Goal: Task Accomplishment & Management: Complete application form

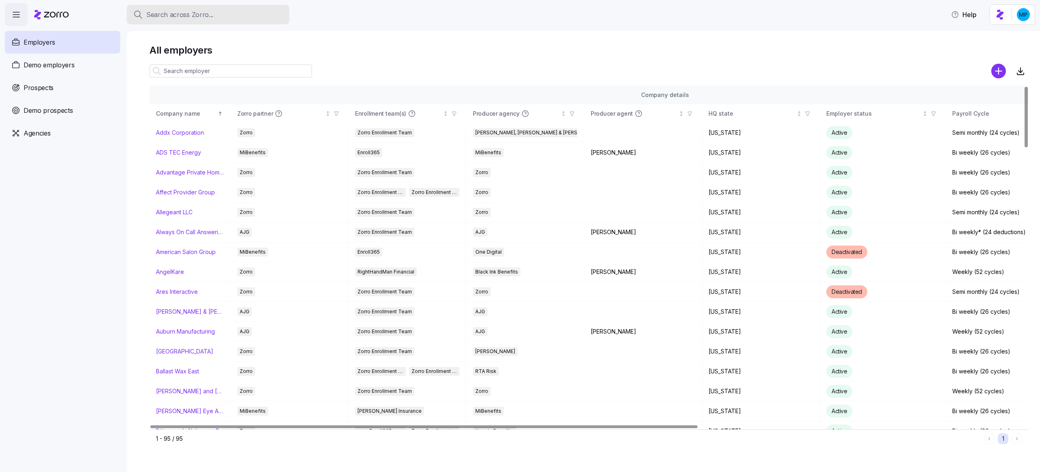
click at [248, 10] on div "Search across Zorro..." at bounding box center [207, 15] width 149 height 10
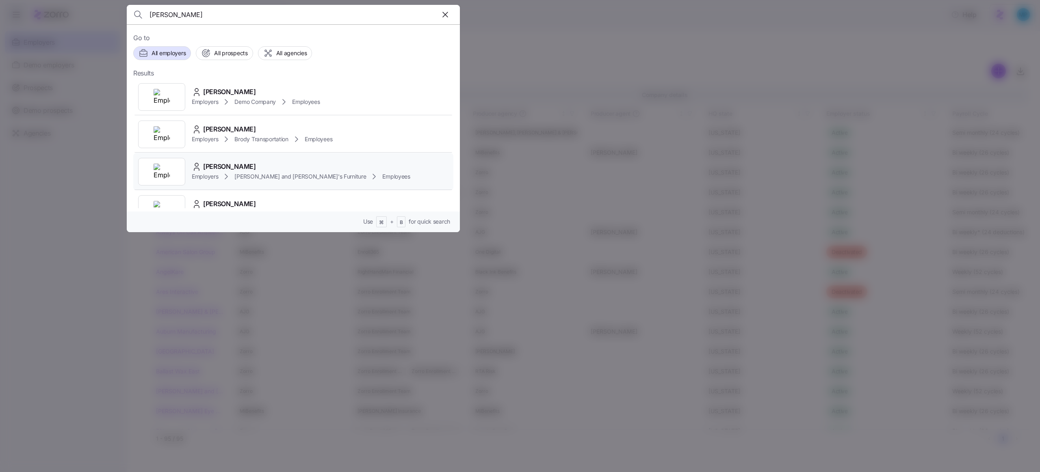
type input "larry"
click at [279, 179] on span "Bernie and Phyl's Furniture" at bounding box center [300, 177] width 132 height 8
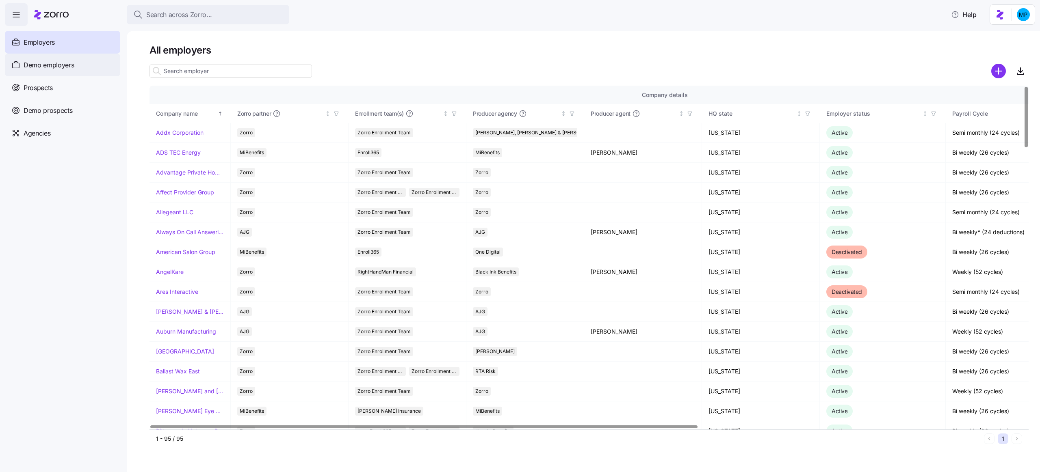
click at [74, 71] on div "Demo employers" at bounding box center [62, 65] width 115 height 23
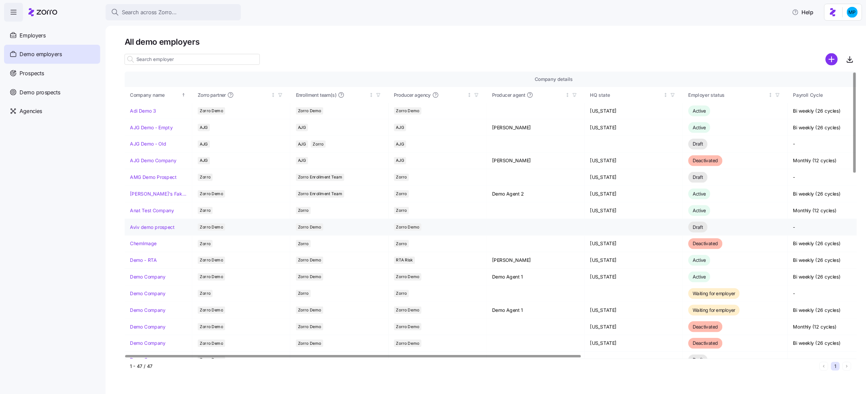
scroll to position [527, 0]
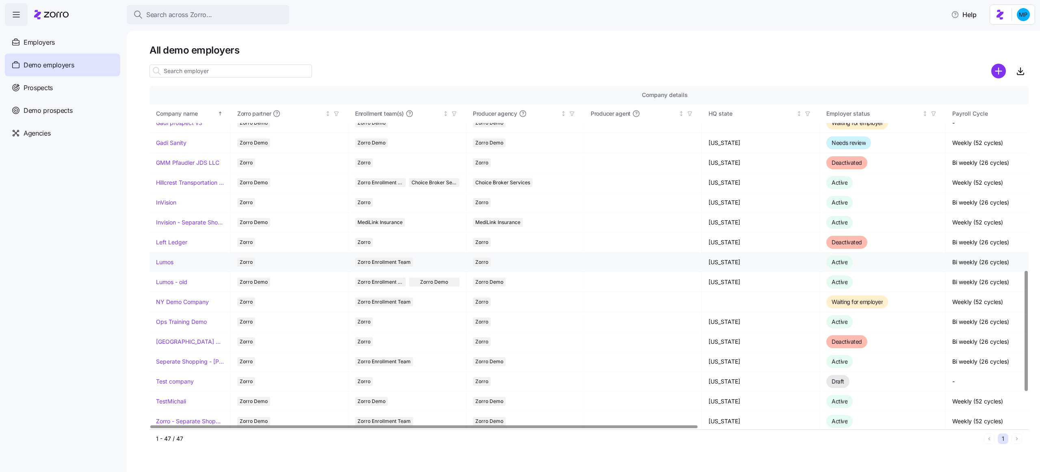
click at [166, 258] on link "Lumos" at bounding box center [164, 262] width 17 height 8
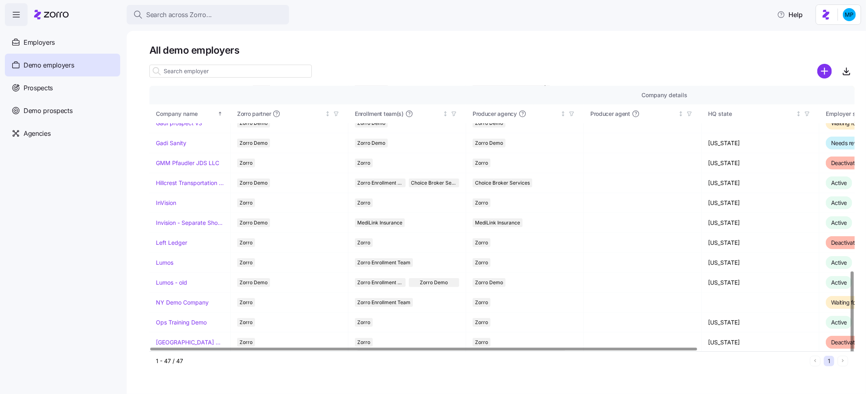
scroll to position [527, 0]
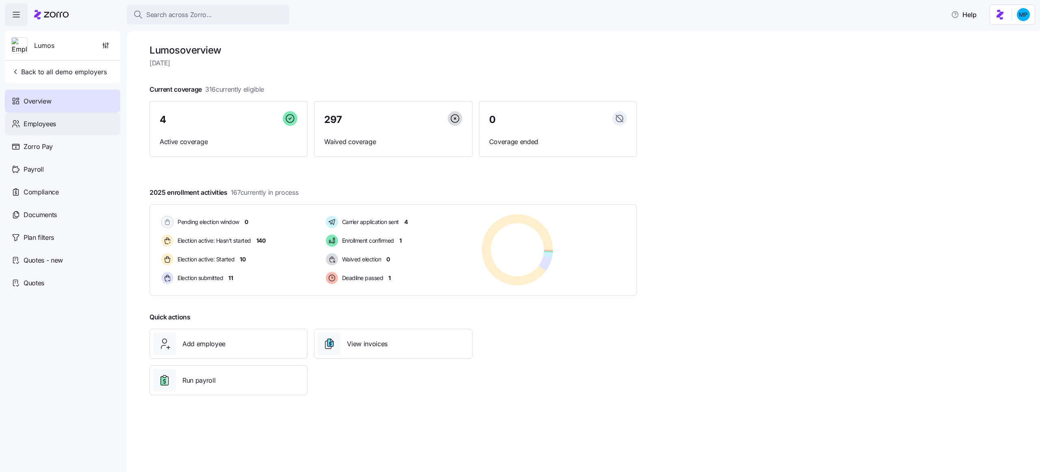
click at [67, 128] on div "Employees" at bounding box center [62, 124] width 115 height 23
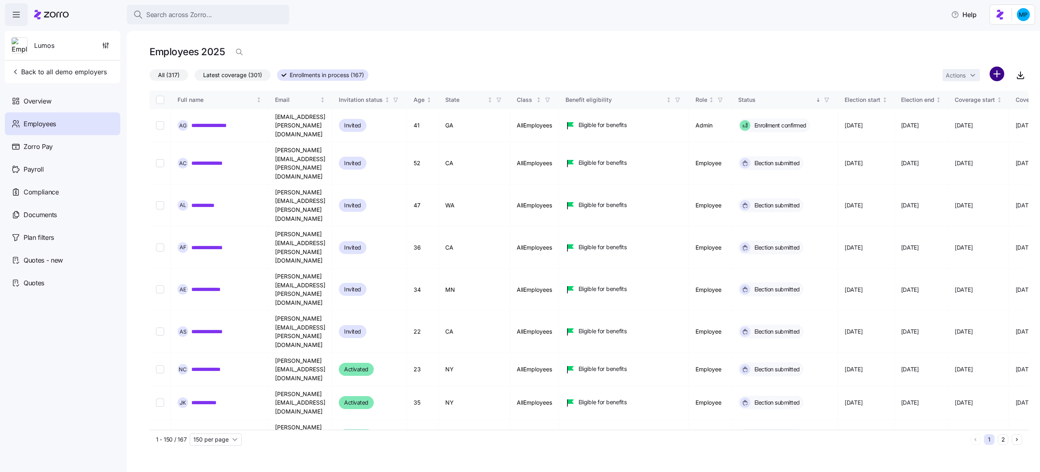
click at [999, 78] on html "**********" at bounding box center [520, 234] width 1040 height 468
click at [953, 107] on span "Add a new employee" at bounding box center [971, 109] width 54 height 8
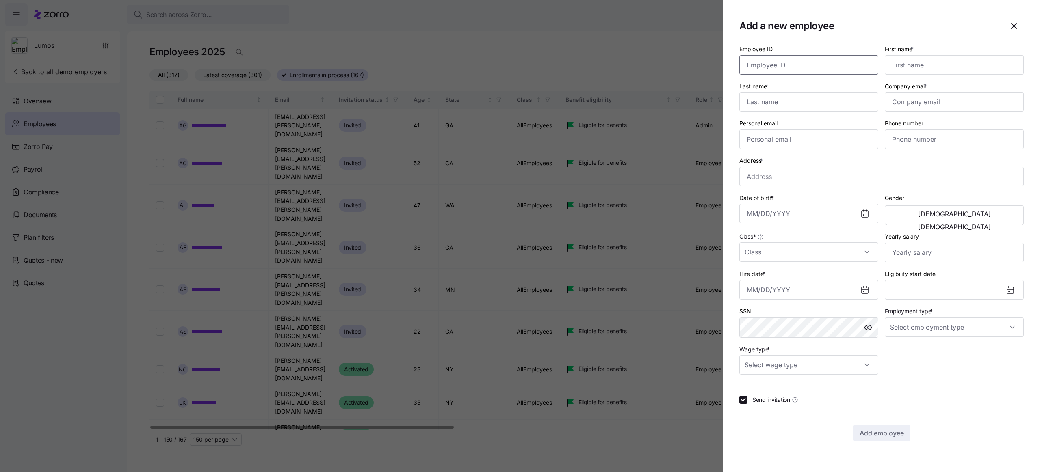
click at [853, 59] on input "Employee ID" at bounding box center [808, 64] width 139 height 19
click at [921, 65] on input "First name *" at bounding box center [954, 64] width 139 height 19
type input "A"
type input "Angela"
type input "f"
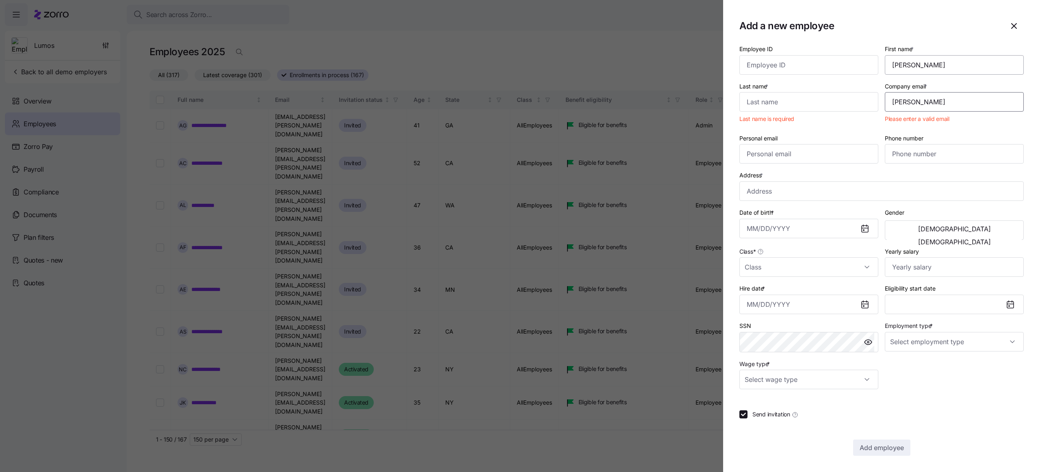
type input "angela"
type input "A"
type input "Schrute"
type input "[PERSON_NAME][EMAIL_ADDRESS][DOMAIN_NAME]"
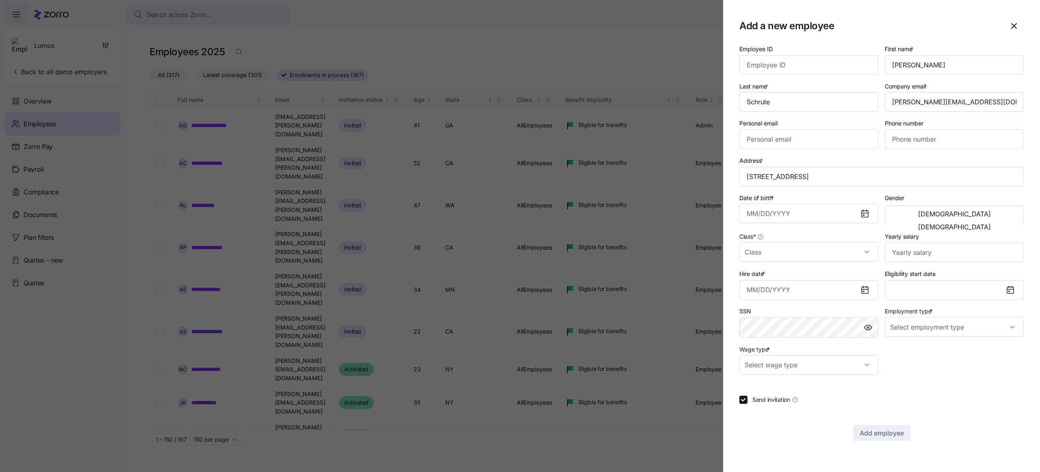
type input "W Main St, Tampa, FL 33607, USA"
click at [798, 223] on input "Date of birth *" at bounding box center [808, 213] width 139 height 19
type input "January 1, 1955"
click at [961, 221] on button "[DEMOGRAPHIC_DATA]" at bounding box center [954, 227] width 135 height 13
click at [783, 260] on input "Class *" at bounding box center [808, 252] width 139 height 19
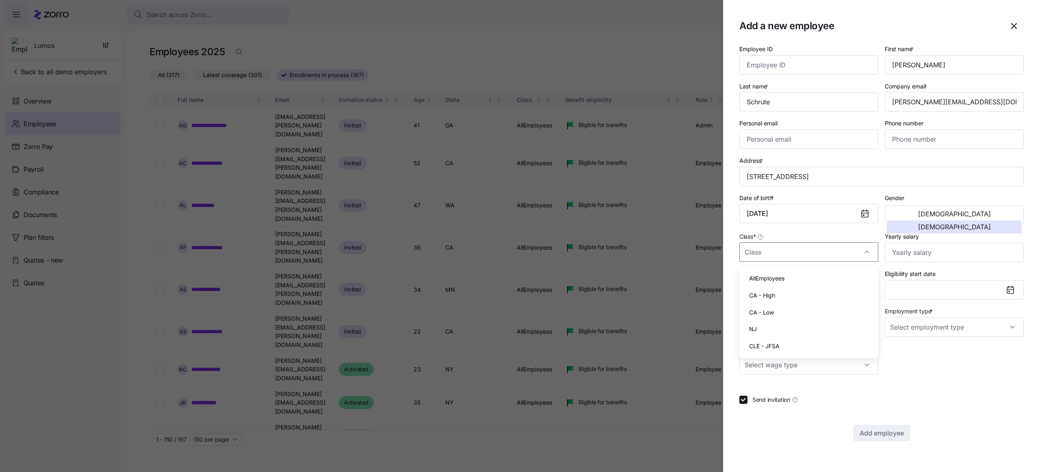
click at [786, 281] on div "AllEmployees" at bounding box center [809, 278] width 132 height 17
type input "AllEmployees"
click at [825, 293] on input "Hire date *" at bounding box center [808, 289] width 139 height 19
click at [759, 317] on icon "button" at bounding box center [756, 320] width 9 height 9
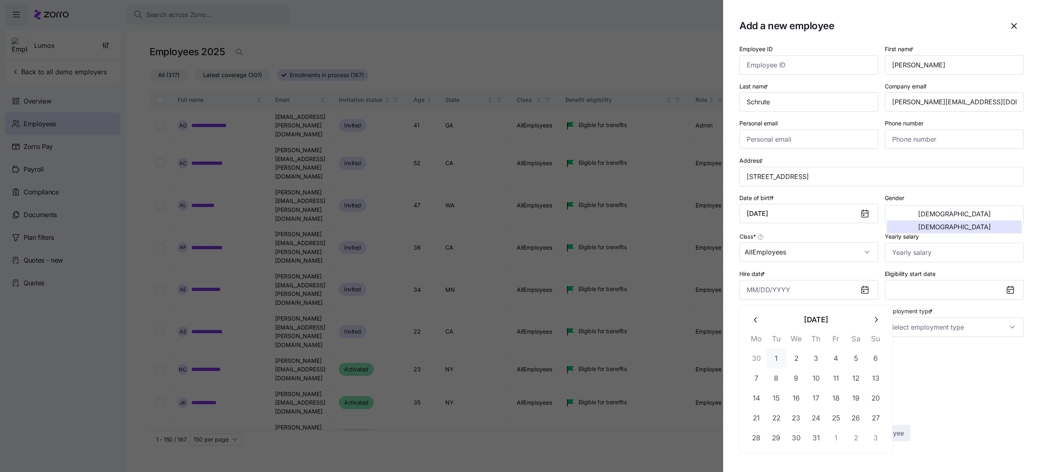
click at [779, 353] on button "1" at bounding box center [776, 358] width 19 height 19
type input "July 1, 2025"
click at [924, 332] on input "Employment type *" at bounding box center [954, 327] width 139 height 19
click at [923, 355] on div "Full Time" at bounding box center [954, 354] width 132 height 17
type input "Full Time"
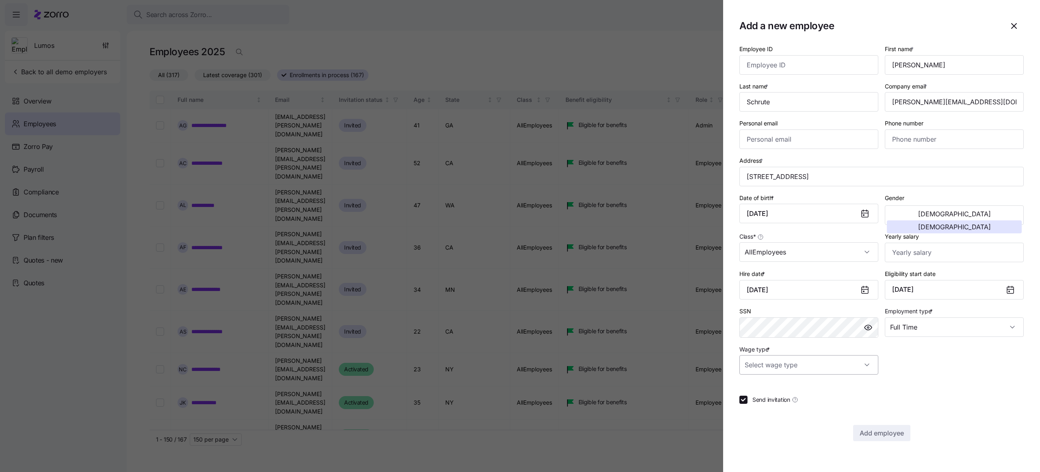
click at [827, 362] on input "Wage type *" at bounding box center [808, 364] width 139 height 19
click at [813, 399] on div "Salary" at bounding box center [809, 392] width 132 height 17
type input "Salary"
click at [779, 407] on div "Employee ID First name * Angela Last name * Schrute Company email * angela.schr…" at bounding box center [881, 243] width 284 height 398
click at [774, 403] on span "Send invitation" at bounding box center [771, 400] width 38 height 8
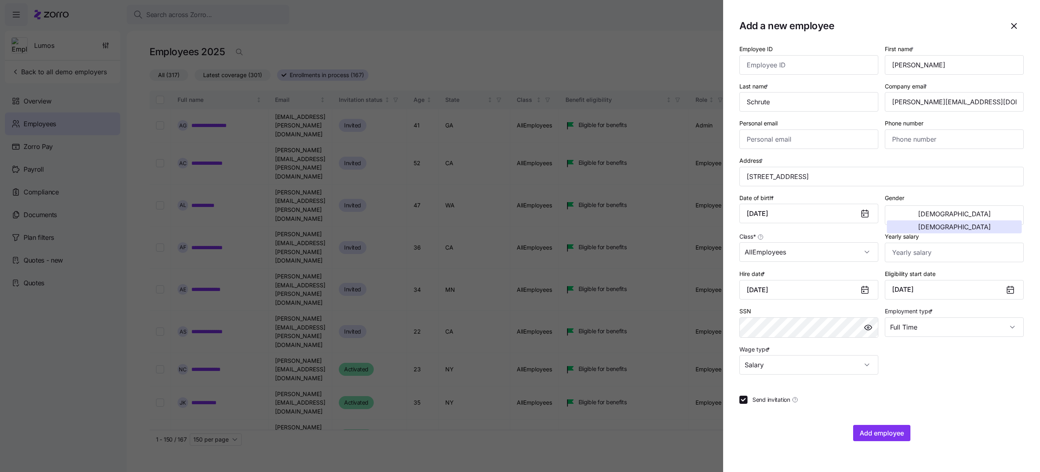
click at [747, 403] on input "Send invitation" at bounding box center [743, 400] width 8 height 8
checkbox input "false"
click at [875, 435] on span "Add employee" at bounding box center [882, 434] width 44 height 10
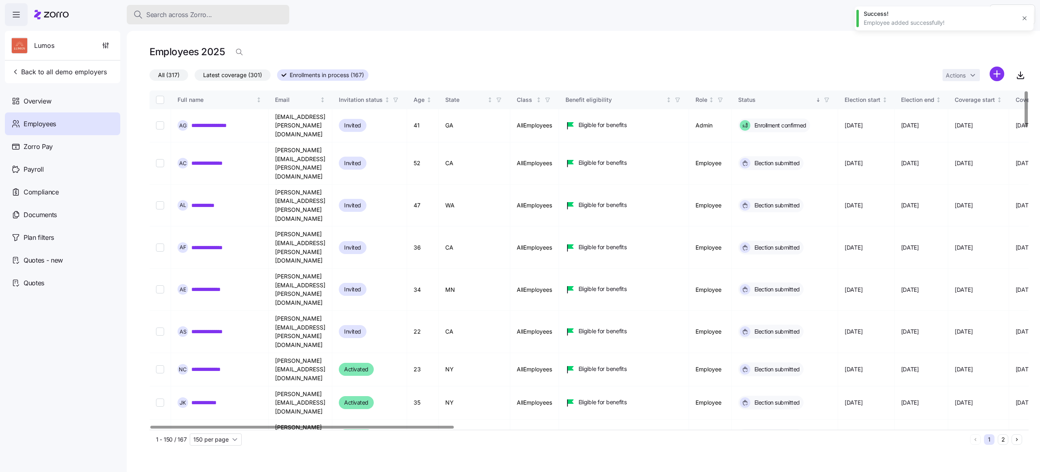
click at [236, 13] on div "Search across Zorro..." at bounding box center [207, 15] width 149 height 10
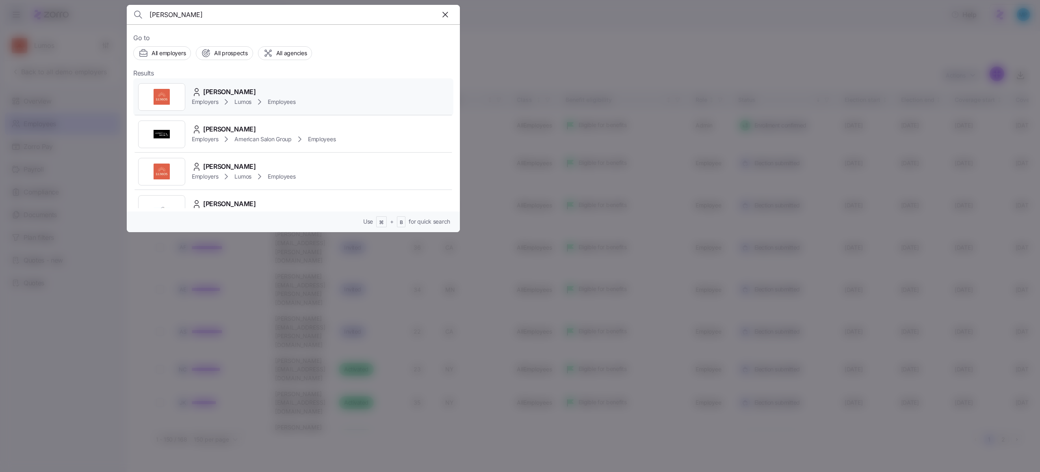
type input "angela sc"
click at [270, 94] on div "Angela Schrute" at bounding box center [244, 92] width 104 height 10
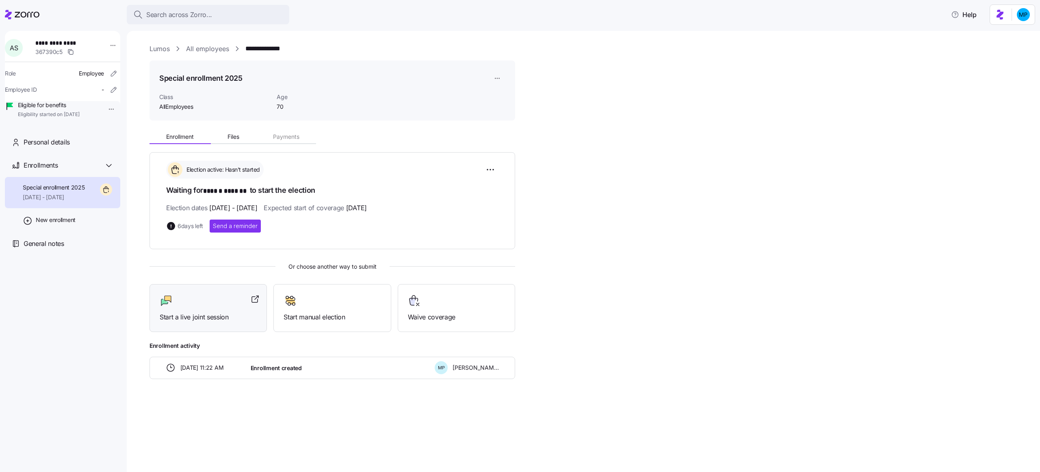
click at [238, 312] on span "Start a live joint session" at bounding box center [208, 317] width 97 height 10
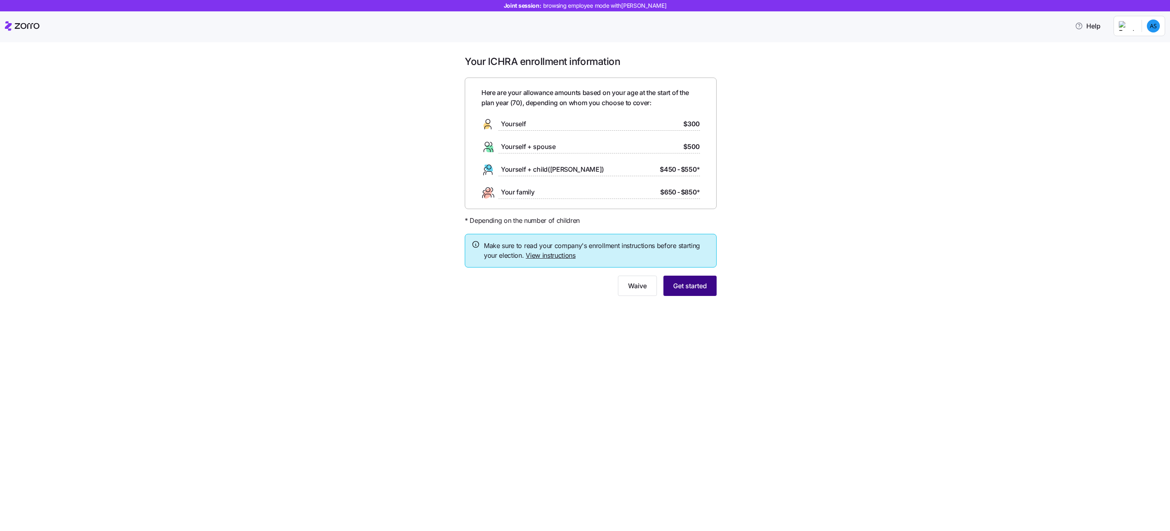
click at [700, 286] on span "Get started" at bounding box center [690, 286] width 34 height 10
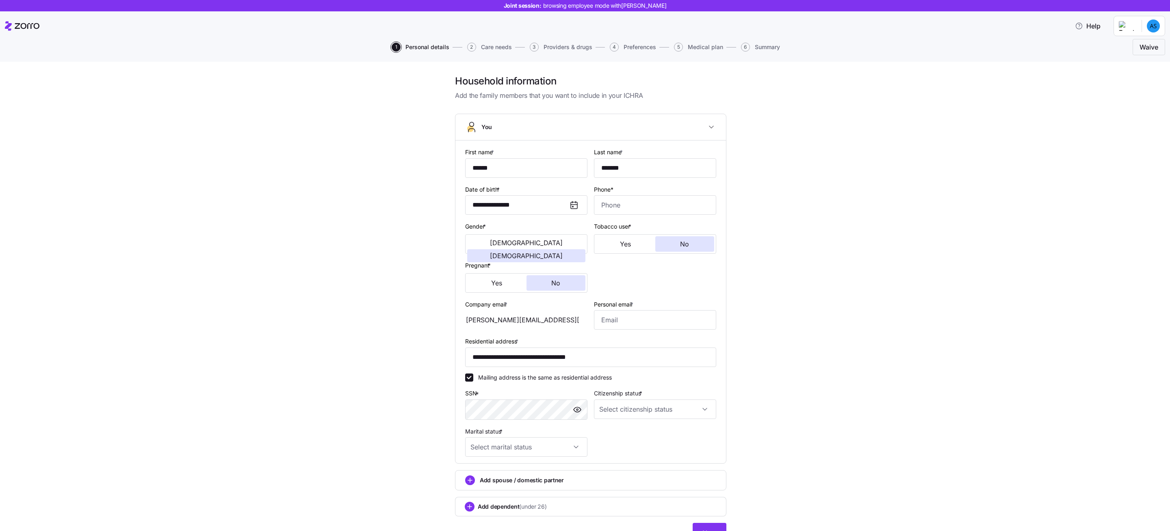
scroll to position [44, 0]
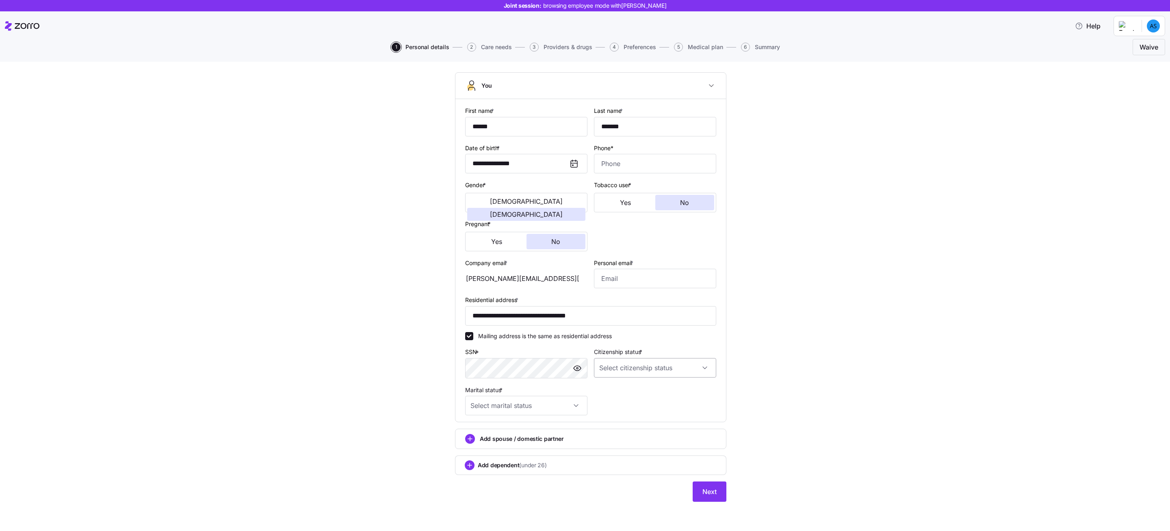
click at [650, 369] on input "Citizenship status *" at bounding box center [655, 367] width 122 height 19
click at [652, 390] on div "[DEMOGRAPHIC_DATA] citizen" at bounding box center [651, 392] width 116 height 17
type input "[DEMOGRAPHIC_DATA] citizen"
click at [526, 404] on input "Marital status *" at bounding box center [526, 405] width 122 height 19
click at [526, 434] on div "Single" at bounding box center [522, 430] width 116 height 17
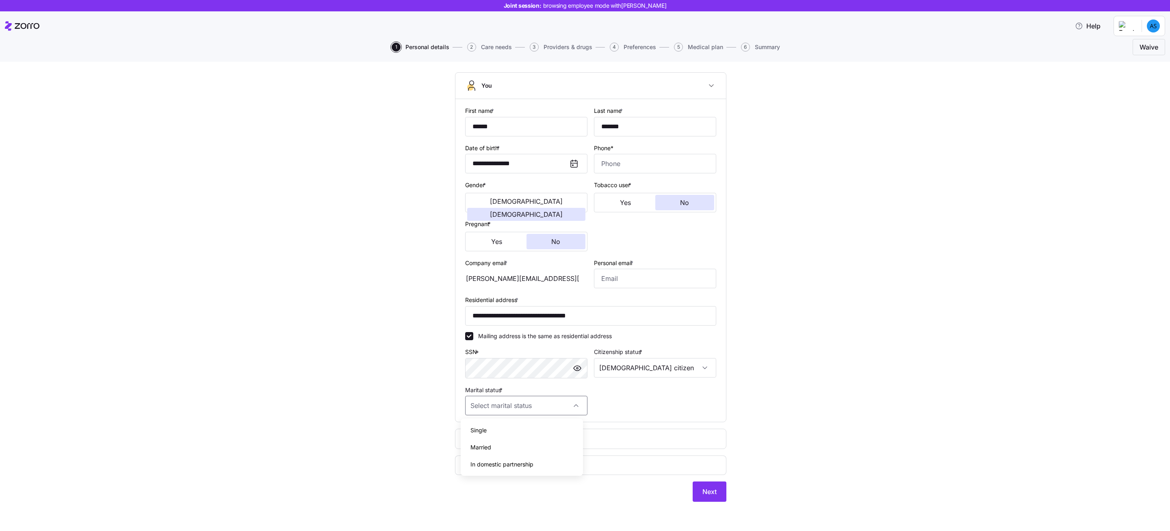
type input "Single"
click at [707, 496] on span "Next" at bounding box center [709, 492] width 14 height 10
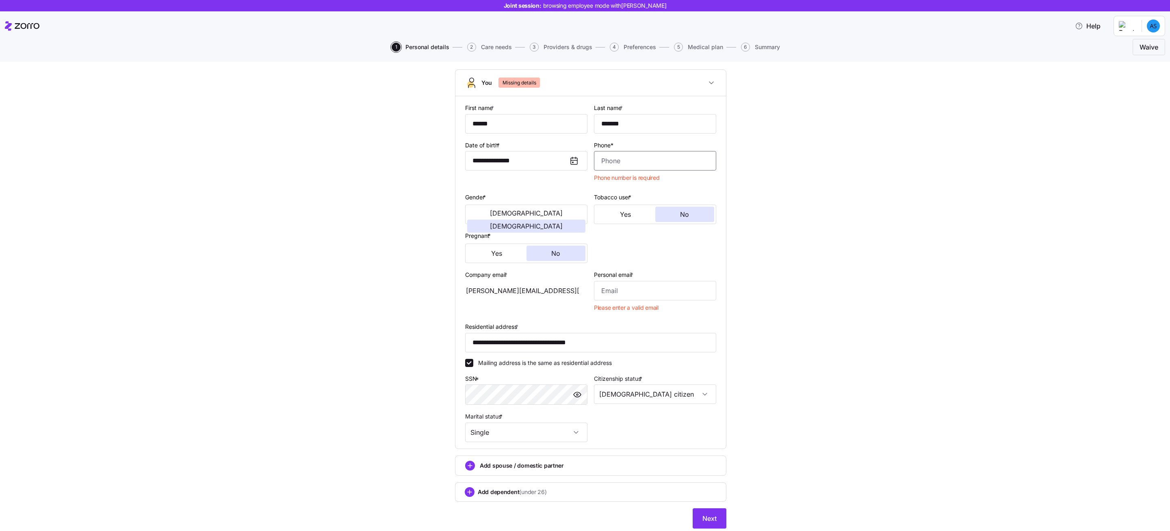
click at [645, 157] on input "Phone*" at bounding box center [655, 160] width 122 height 19
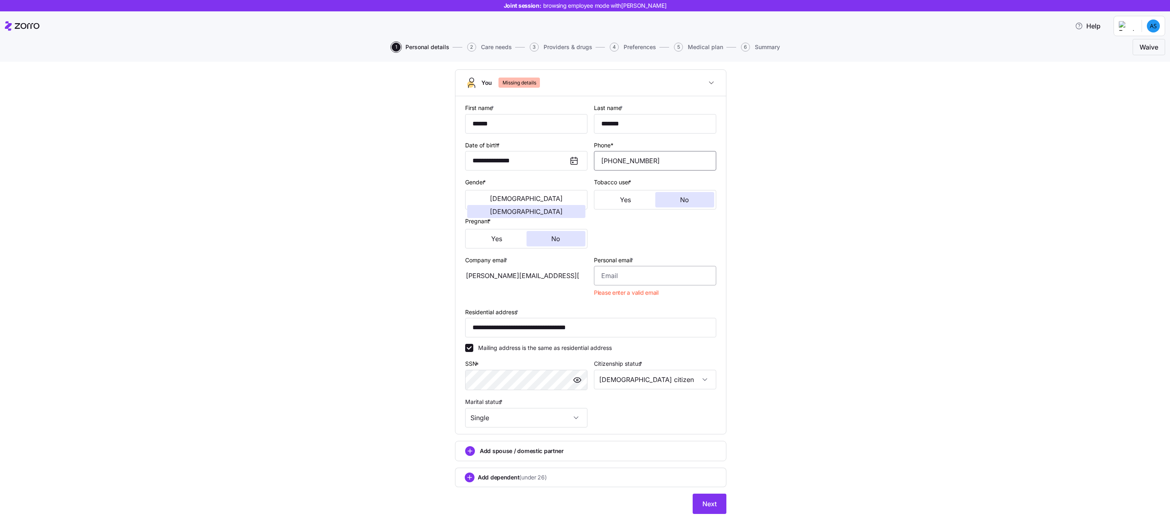
type input "[PHONE_NUMBER]"
click at [605, 275] on input "Personal email *" at bounding box center [655, 275] width 122 height 19
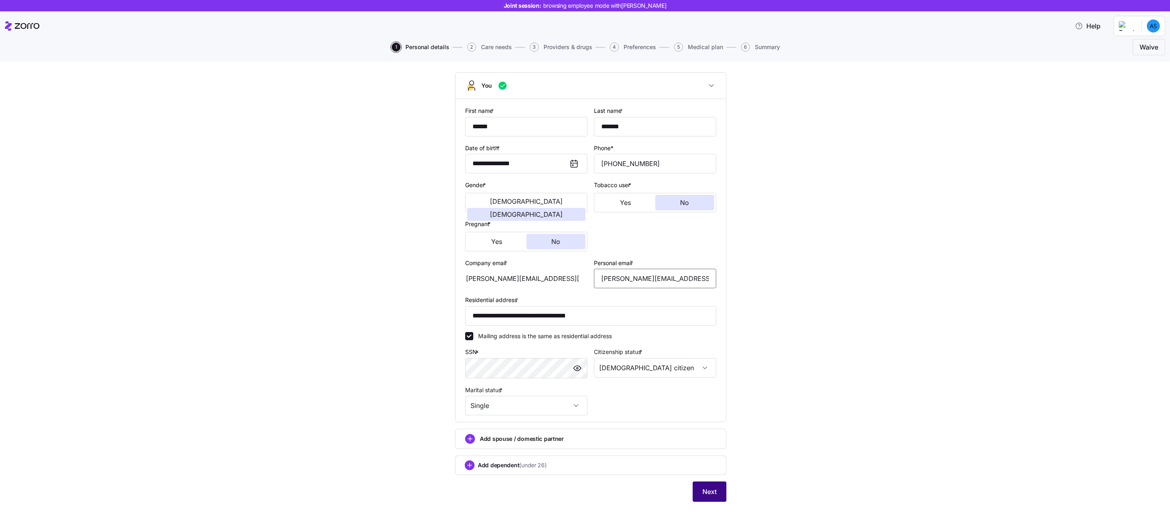
type input "[PERSON_NAME][EMAIL_ADDRESS][DOMAIN_NAME]"
click at [709, 493] on span "Next" at bounding box center [709, 492] width 14 height 10
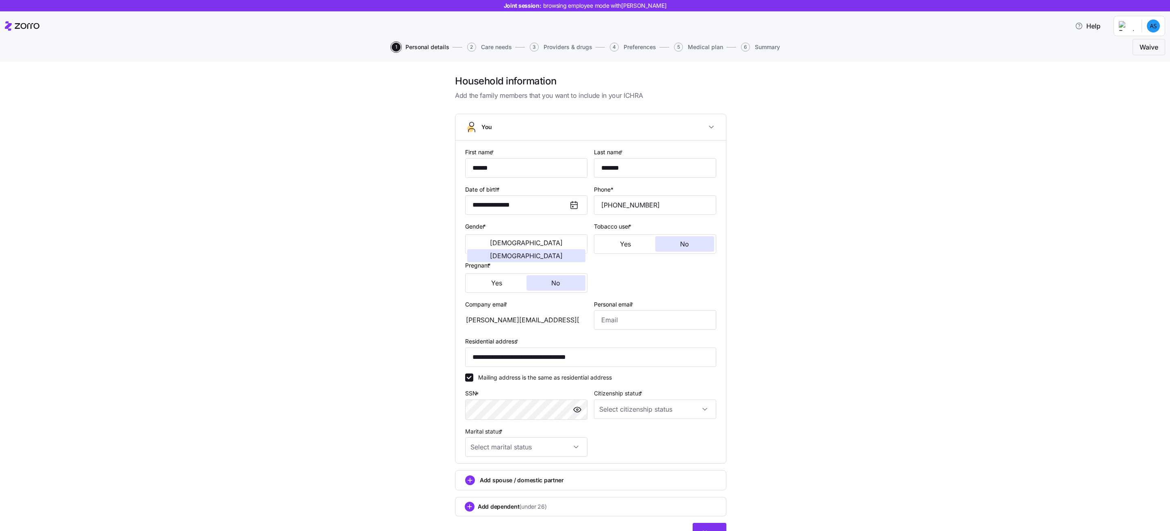
type input "[PERSON_NAME][EMAIL_ADDRESS][DOMAIN_NAME]"
type input "[DEMOGRAPHIC_DATA] citizen"
type input "Single"
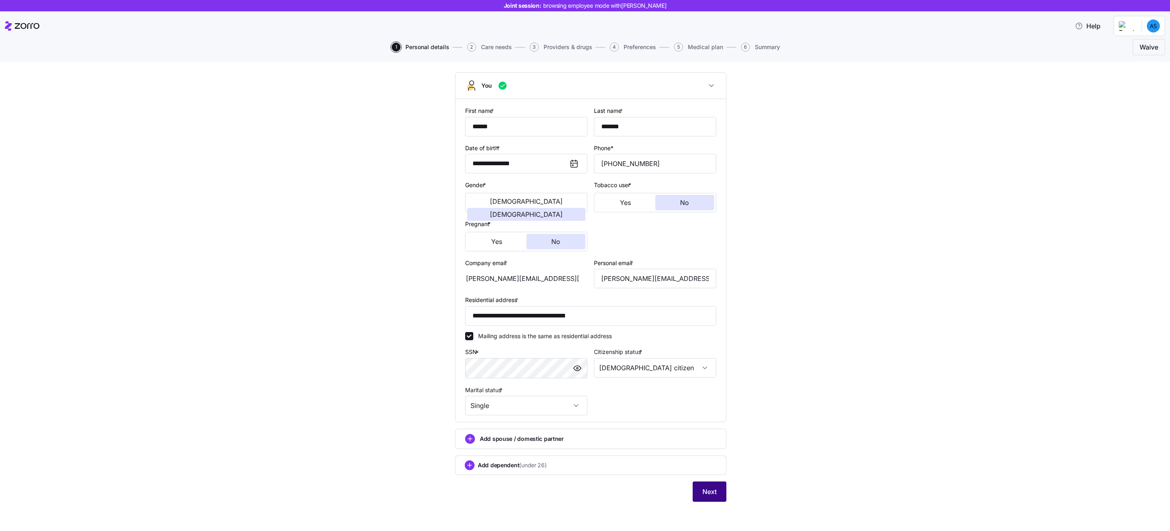
click at [705, 492] on span "Next" at bounding box center [709, 492] width 14 height 10
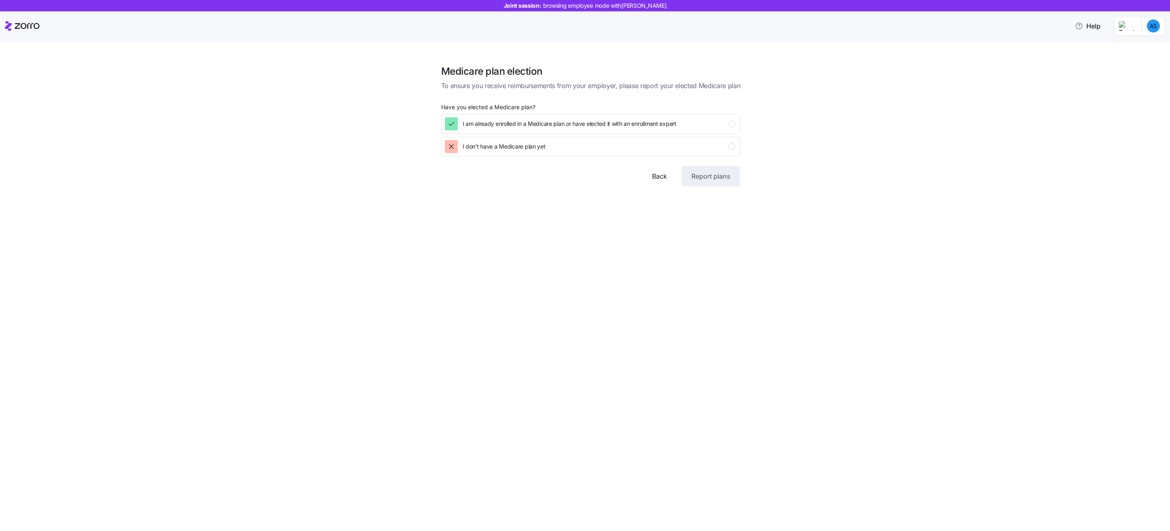
click at [478, 73] on h1 "Medicare plan election" at bounding box center [590, 71] width 299 height 13
drag, startPoint x: 519, startPoint y: 106, endPoint x: 554, endPoint y: 106, distance: 34.9
click at [554, 106] on p "Have you elected a Medicare plan?" at bounding box center [590, 109] width 299 height 10
click at [545, 103] on div at bounding box center [590, 97] width 299 height 13
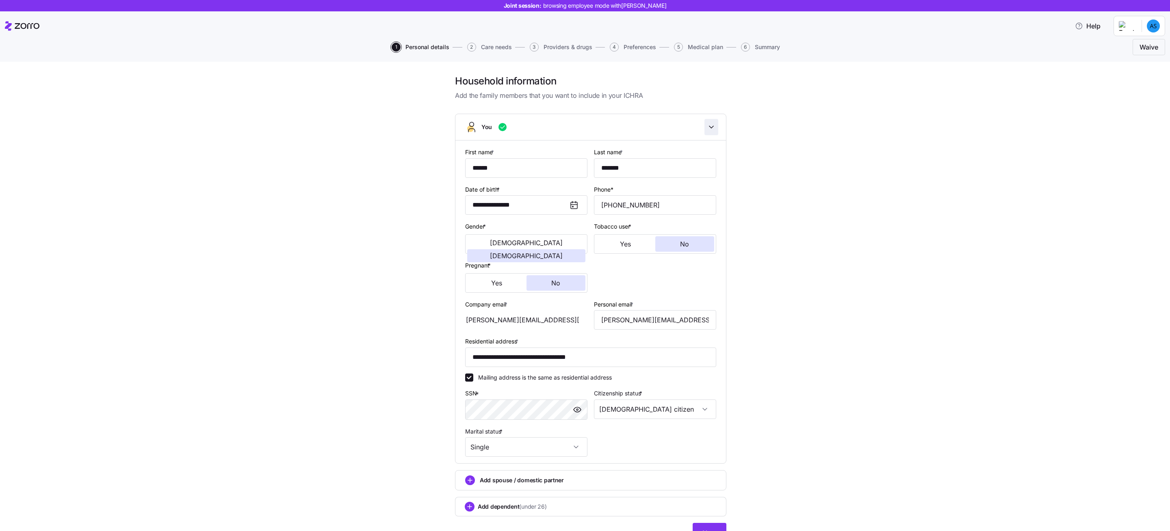
click at [707, 125] on icon "button" at bounding box center [711, 127] width 8 height 8
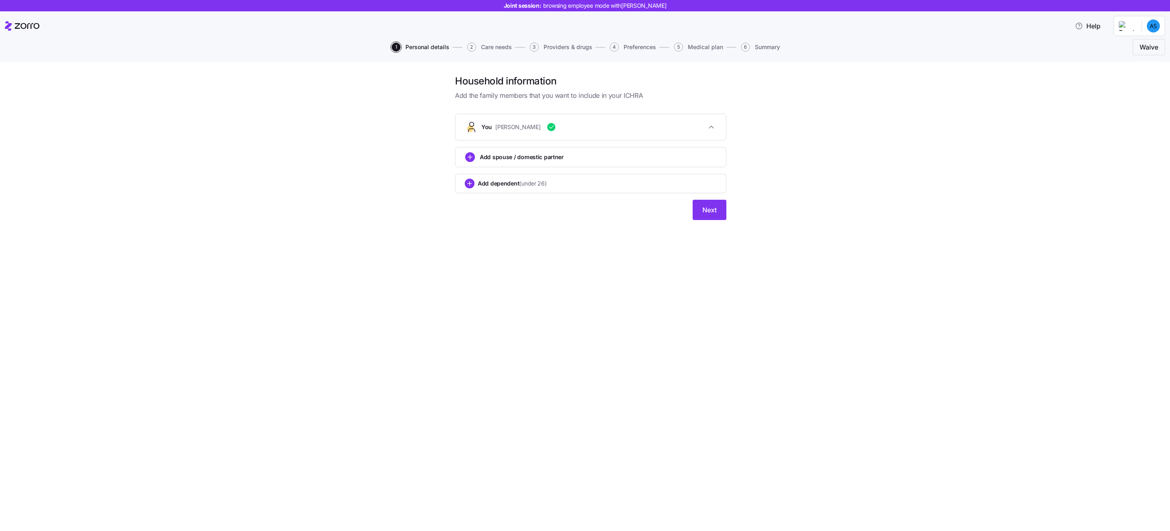
click at [595, 160] on div "Add spouse / domestic partner" at bounding box center [590, 157] width 251 height 10
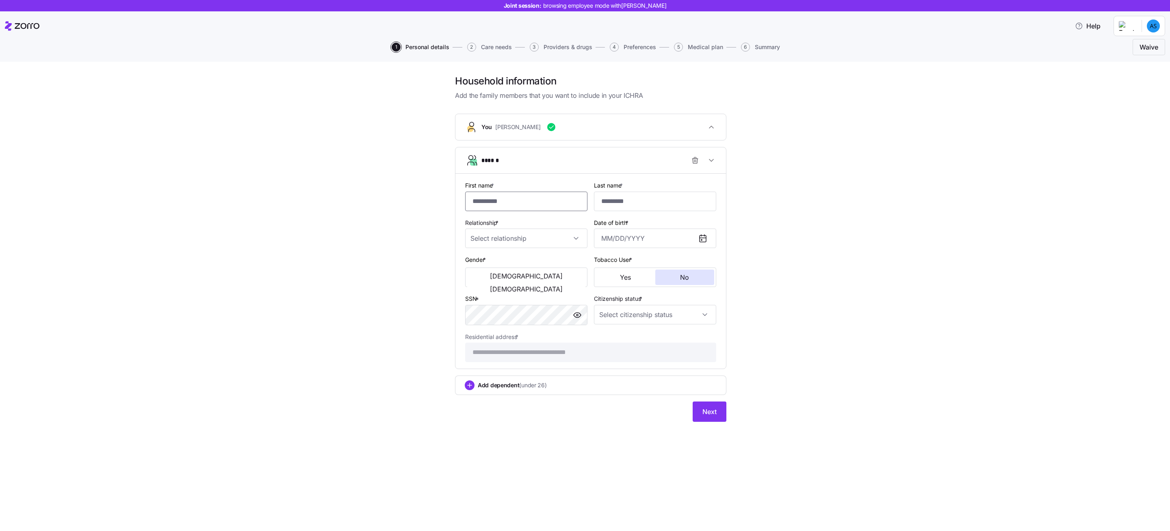
click at [523, 205] on input "First name *" at bounding box center [526, 201] width 122 height 19
type input "*"
type input "******"
type input "*******"
click at [490, 240] on input "Relationship *" at bounding box center [526, 238] width 122 height 19
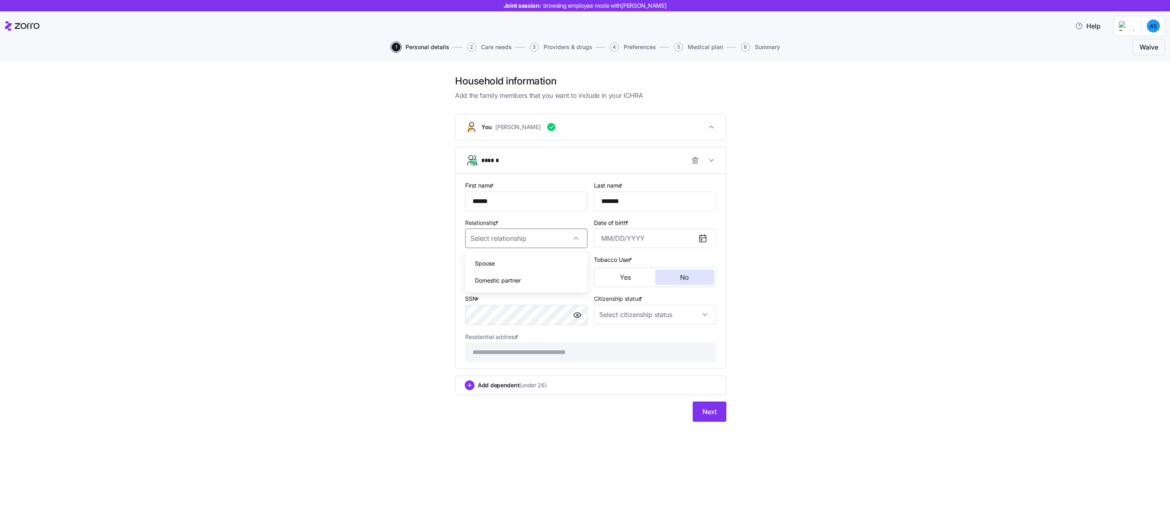
click at [500, 265] on div "Spouse" at bounding box center [526, 263] width 116 height 17
type input "Spouse"
click at [617, 241] on input "Date of birth *" at bounding box center [655, 238] width 122 height 19
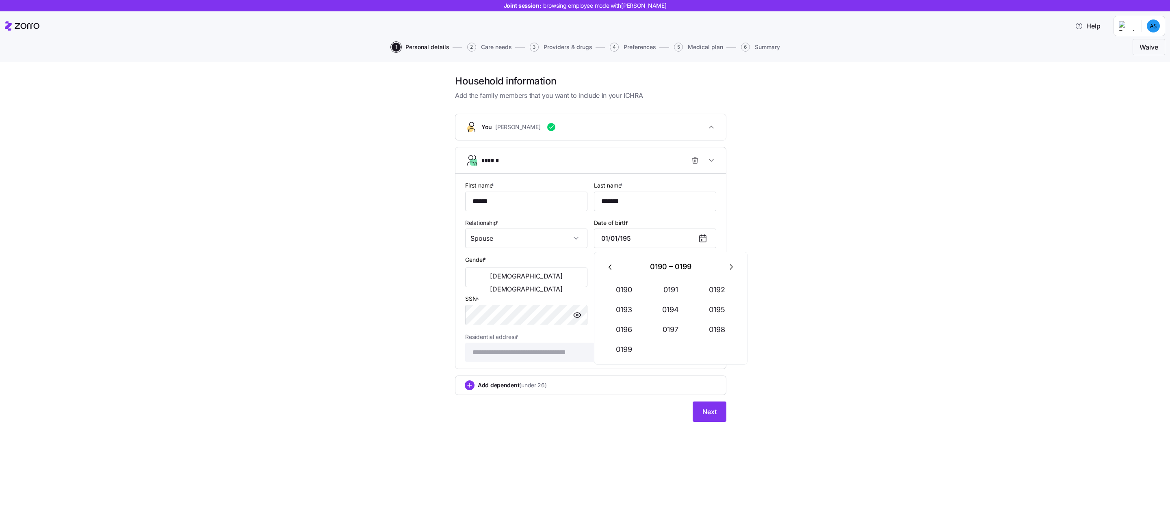
type input "January 1, 0195"
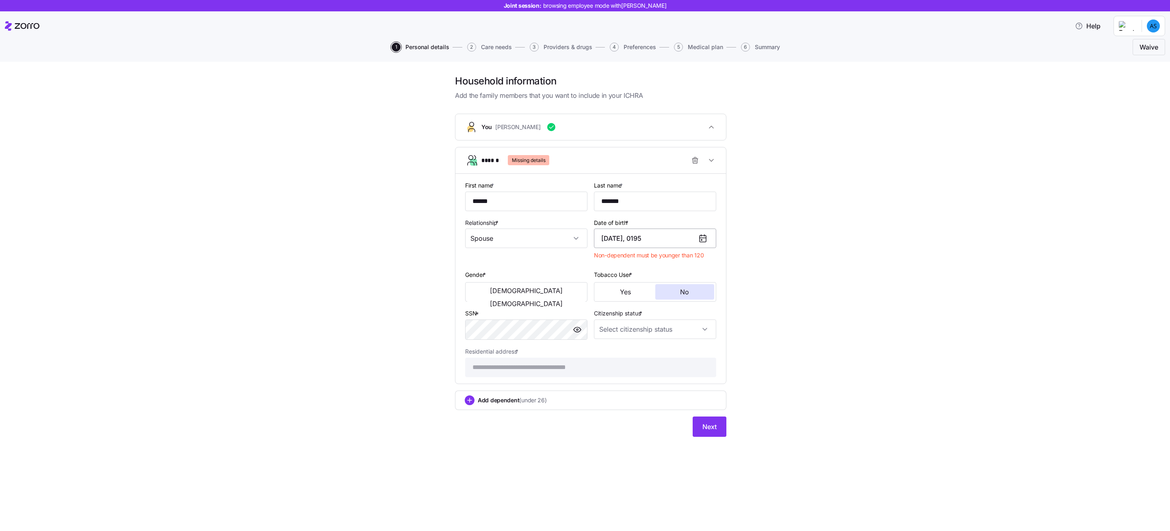
click at [667, 234] on input "January 1, 0195" at bounding box center [655, 238] width 122 height 19
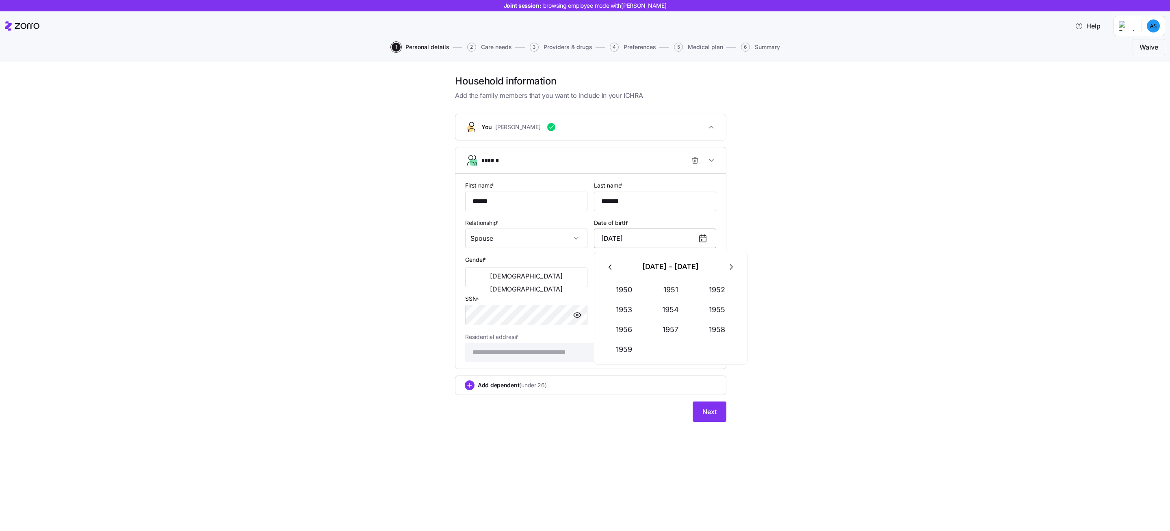
type input "January 1, 1955"
click at [508, 280] on button "[DEMOGRAPHIC_DATA]" at bounding box center [526, 276] width 118 height 13
click at [632, 320] on input "Citizenship status *" at bounding box center [655, 314] width 122 height 19
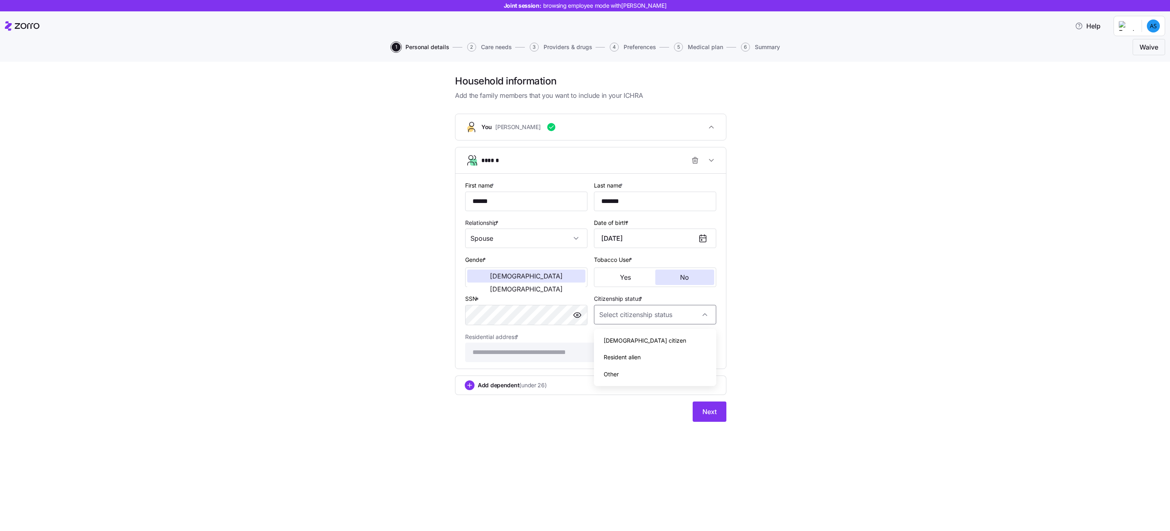
click at [637, 338] on div "[DEMOGRAPHIC_DATA] citizen" at bounding box center [655, 340] width 116 height 17
type input "[DEMOGRAPHIC_DATA] citizen"
click at [700, 410] on button "Next" at bounding box center [710, 412] width 34 height 20
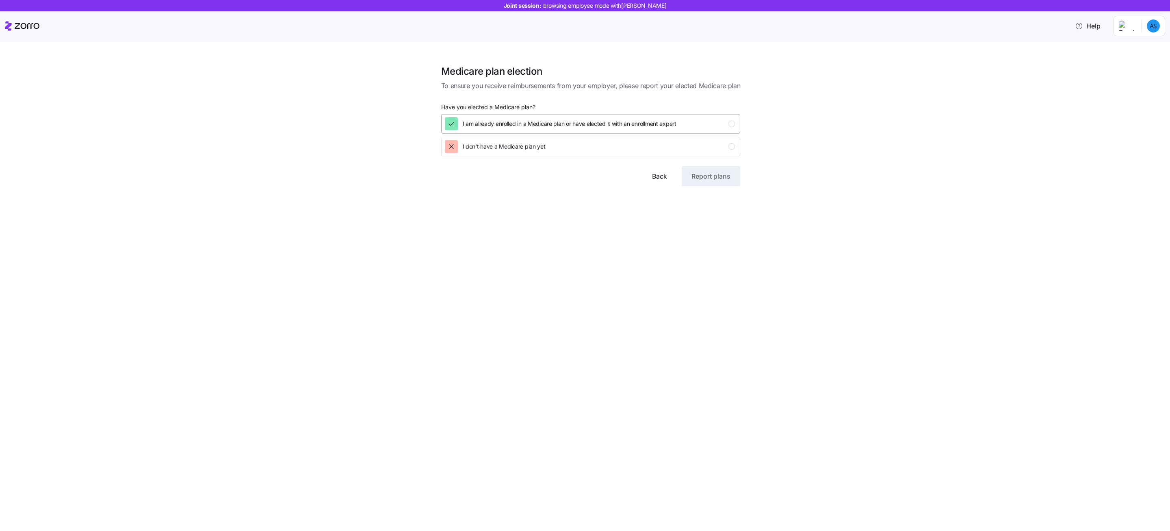
click at [672, 116] on button "I am already enrolled in a Medicare plan or have elected it with an enrollment …" at bounding box center [590, 123] width 299 height 19
click at [726, 185] on button "Report plans" at bounding box center [711, 176] width 58 height 20
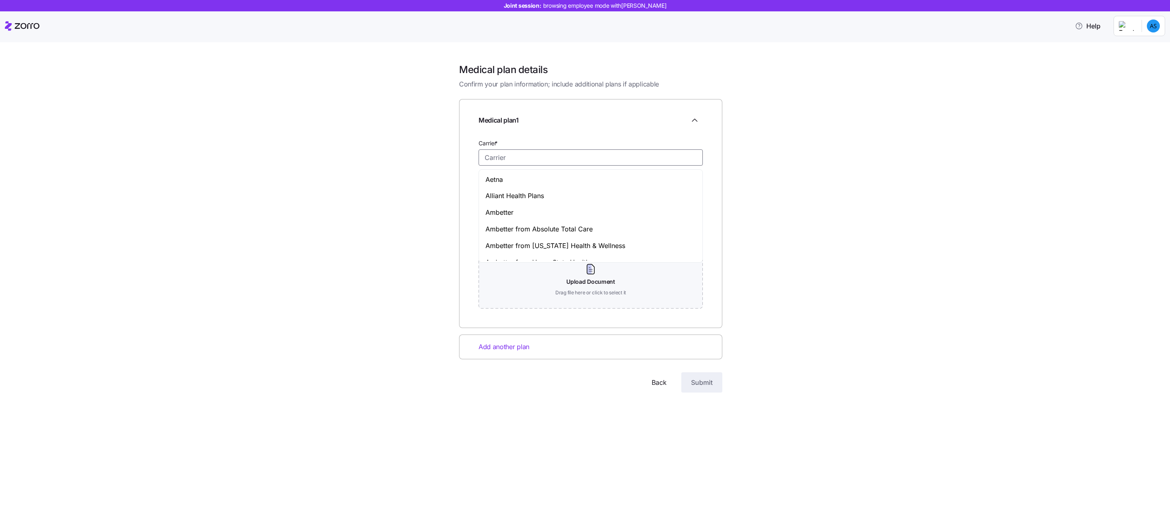
click at [535, 156] on input "Carrier *" at bounding box center [591, 157] width 224 height 16
type input "f"
click at [524, 163] on input "Medicare" at bounding box center [591, 157] width 224 height 16
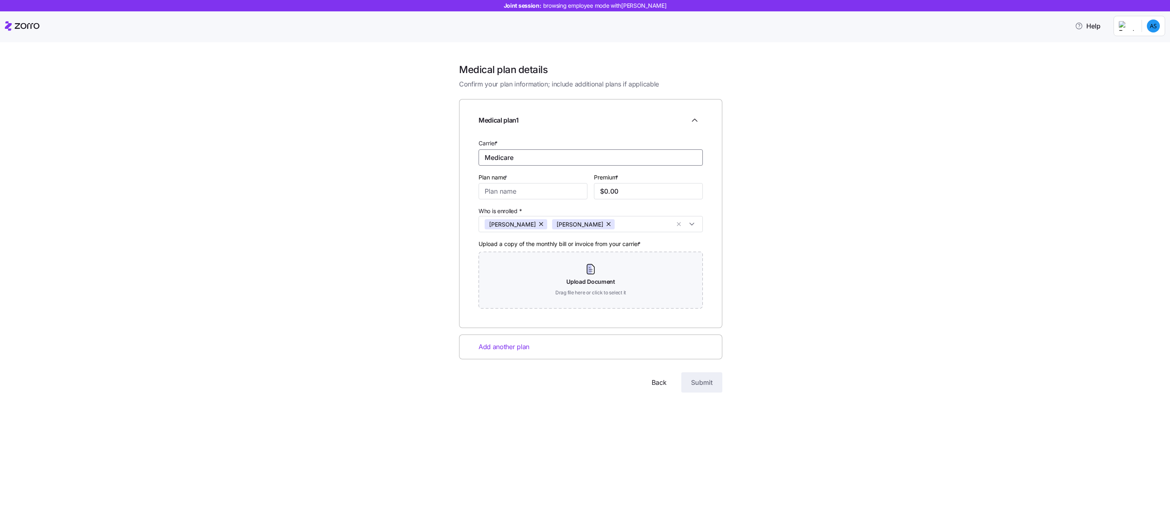
type input "f"
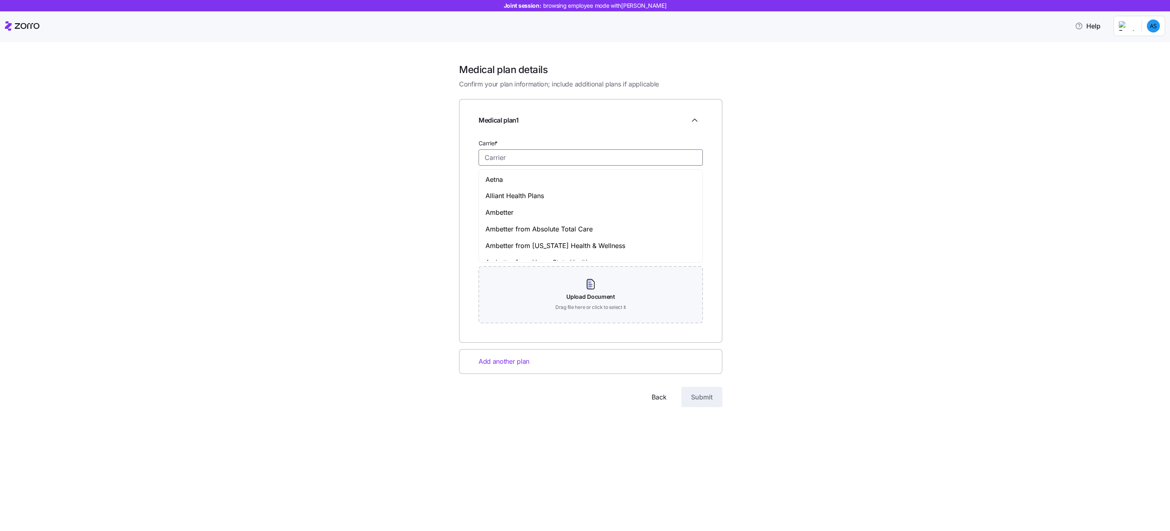
type input "f"
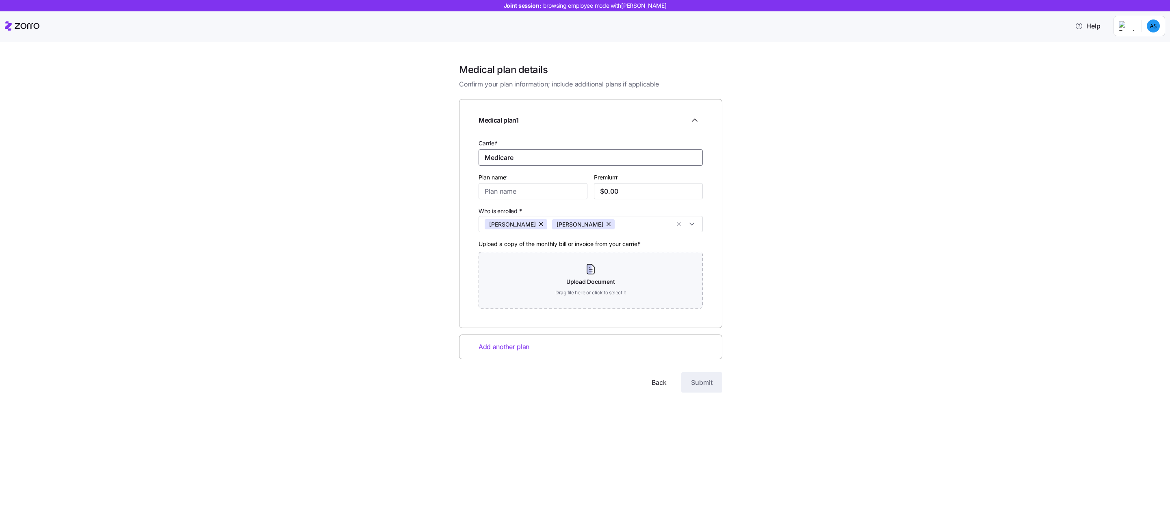
type input "Medicare"
type input "Part B"
type input "$175.00"
click at [603, 224] on button "button" at bounding box center [608, 224] width 11 height 10
click at [434, 269] on div "Medical plan details Confirm your plan information; include additional plans if…" at bounding box center [591, 237] width 1136 height 349
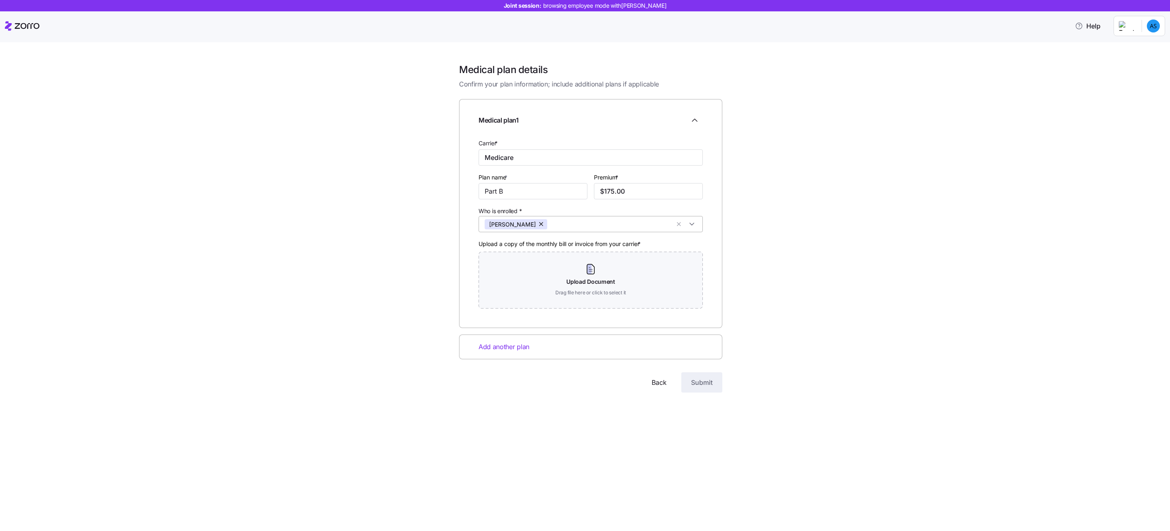
click at [519, 342] on div "Add another plan" at bounding box center [590, 347] width 263 height 25
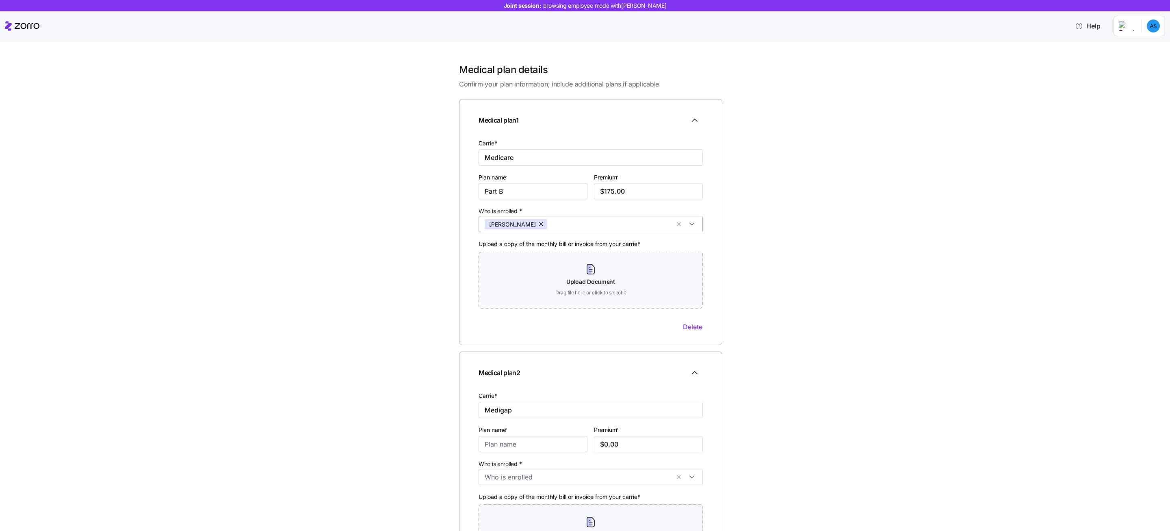
scroll to position [97, 0]
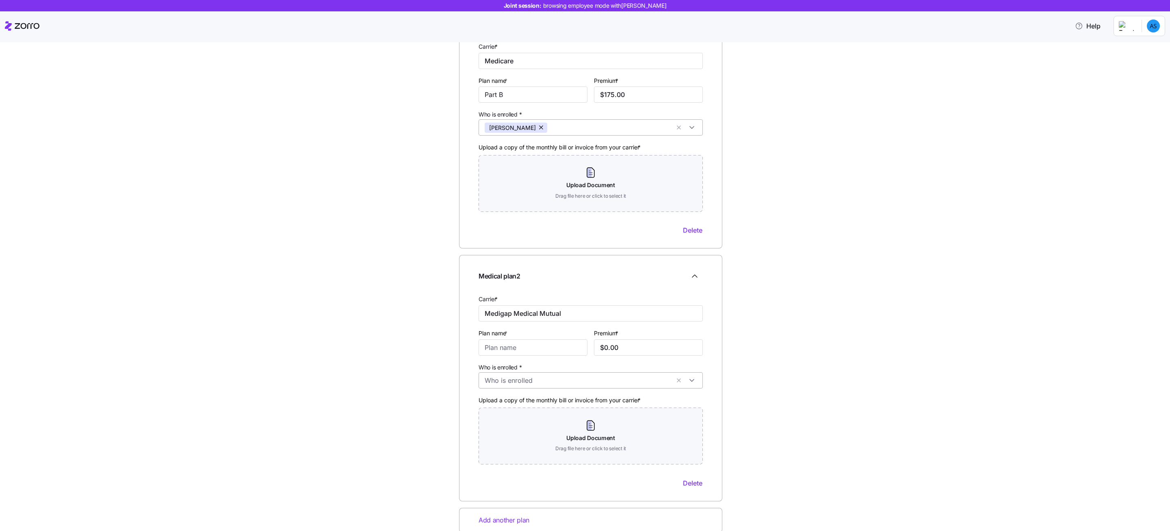
type input "Medigap Medical Mutual"
type input "f"
type input "Medigap plan name A"
type input "$200.00"
click at [503, 397] on div "Angela Schrute" at bounding box center [586, 403] width 220 height 15
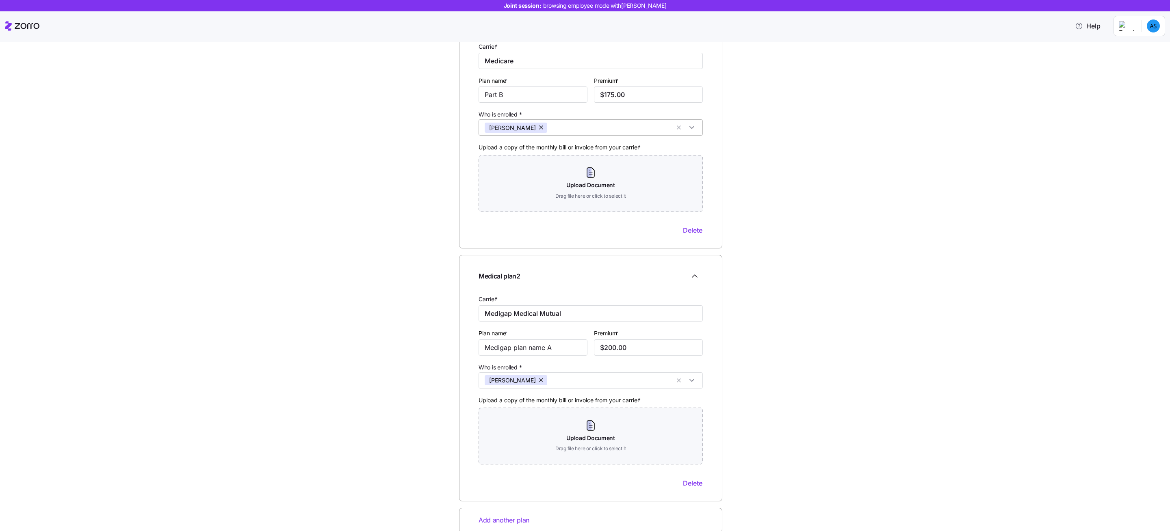
click at [416, 405] on div "Medical plan details Confirm your plan information; include additional plans if…" at bounding box center [591, 276] width 1136 height 619
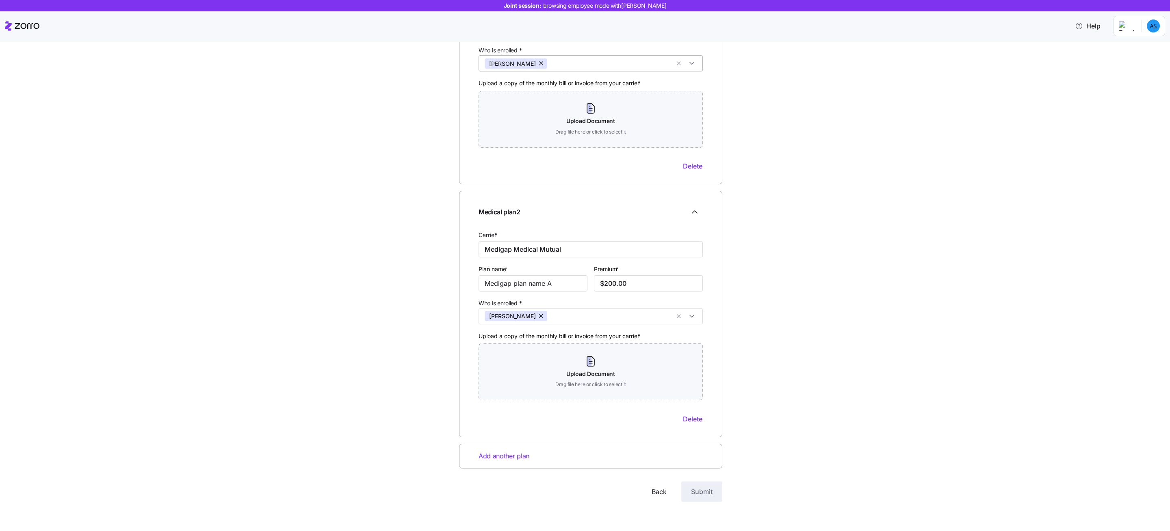
click at [540, 458] on div "Add another plan" at bounding box center [590, 456] width 263 height 25
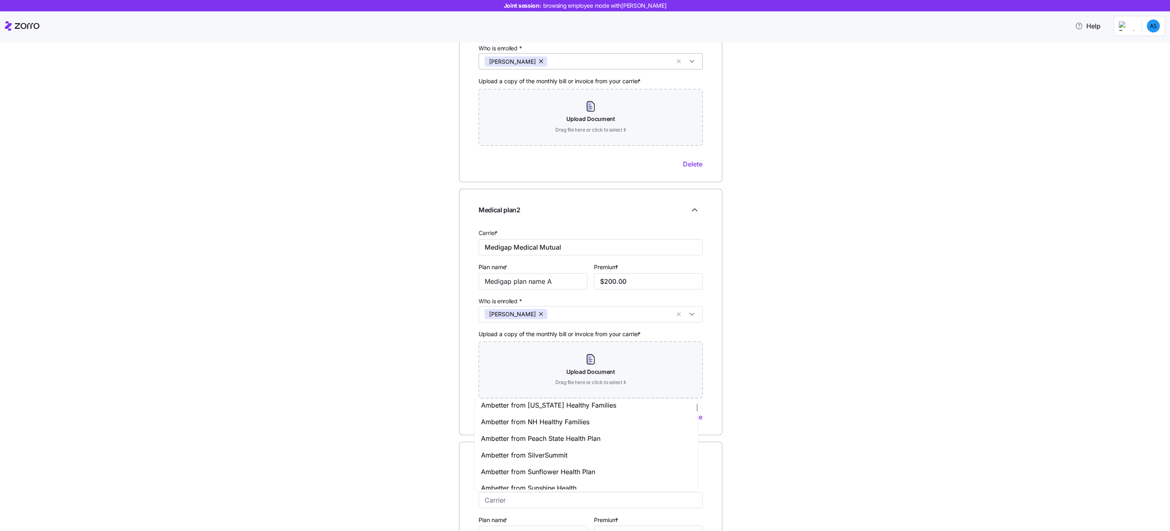
scroll to position [213, 0]
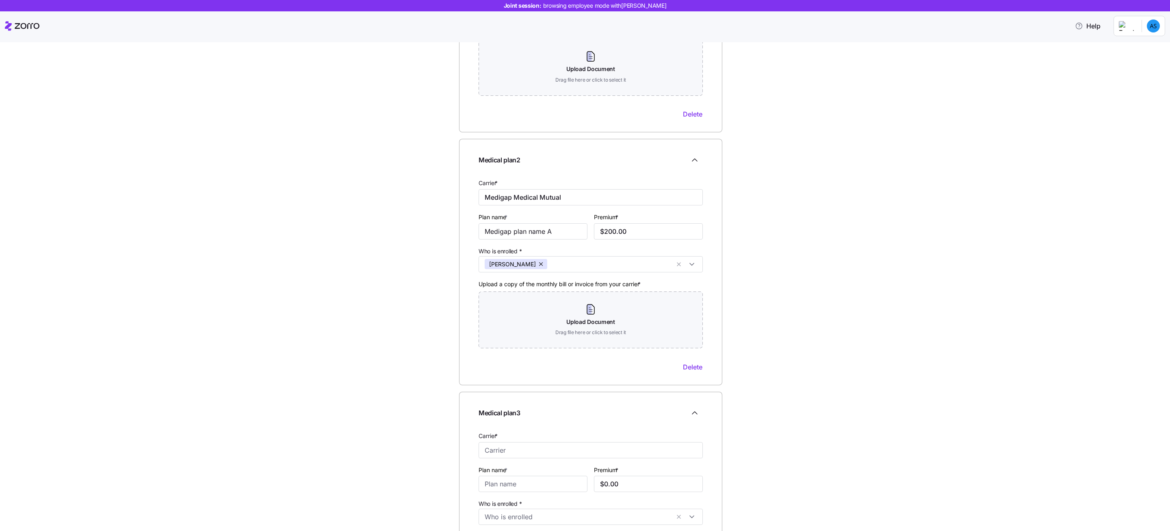
click at [415, 464] on div "Medical plan details Confirm your plan information; include additional plans if…" at bounding box center [591, 287] width 1136 height 872
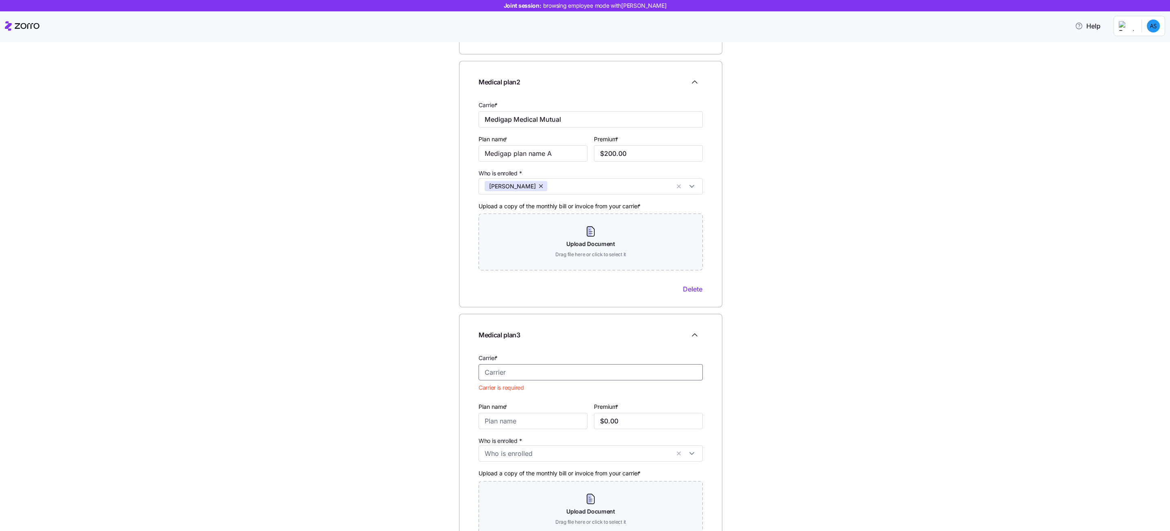
click at [520, 376] on input "Carrier *" at bounding box center [591, 372] width 224 height 16
type input "f"
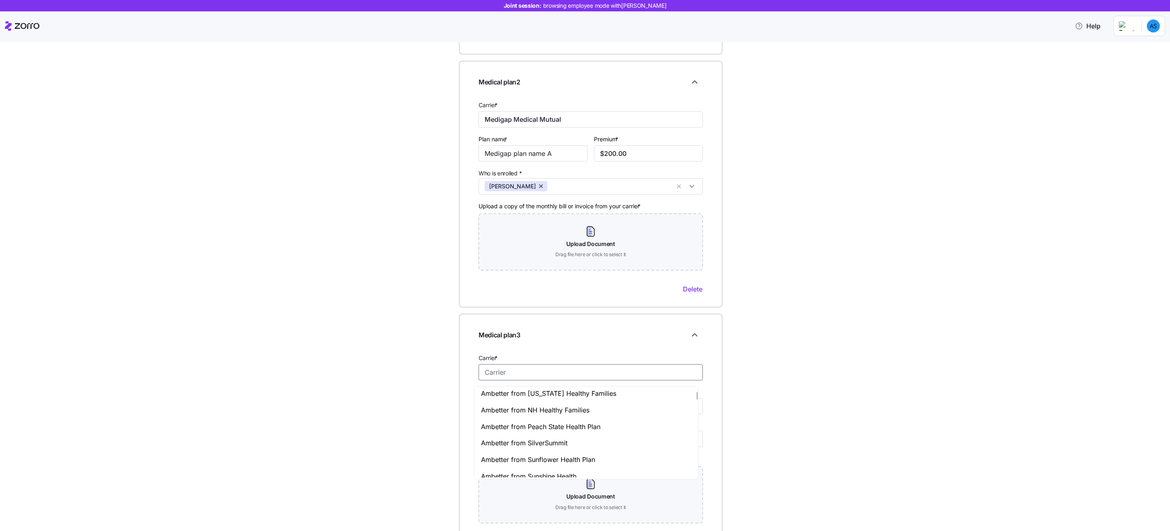
type input "f"
click at [524, 398] on span "UnitedHealthCare" at bounding box center [508, 397] width 54 height 10
type input "UnitedHealthCare"
click at [512, 411] on input "Plan name *" at bounding box center [533, 406] width 109 height 16
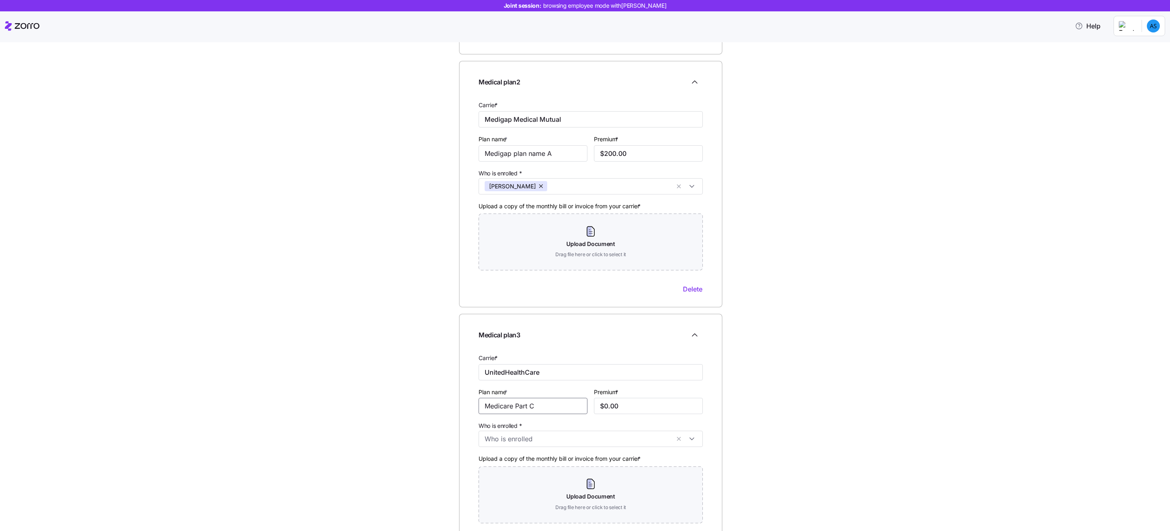
type input "Medicare Part C"
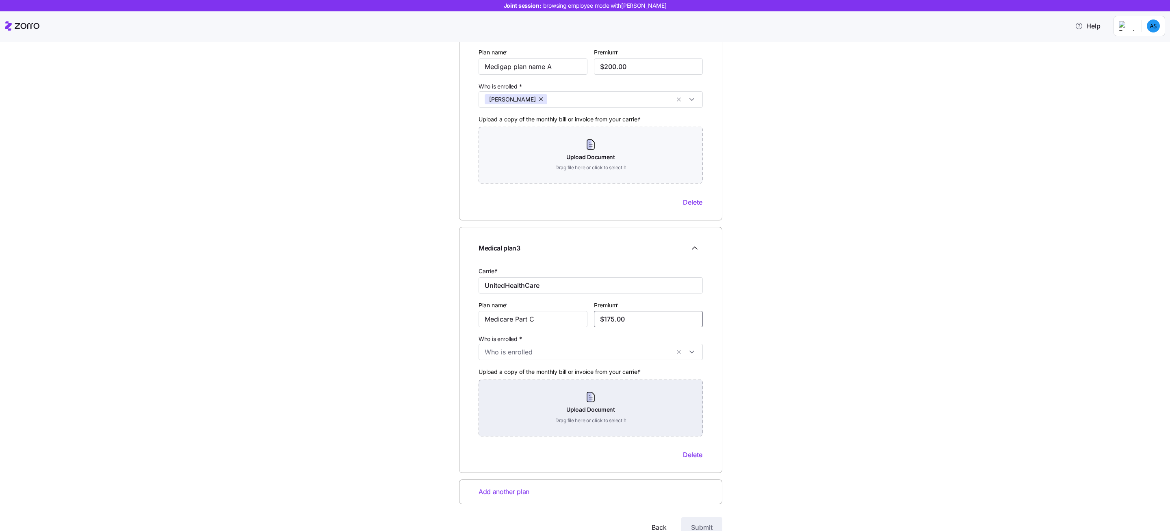
scroll to position [392, 0]
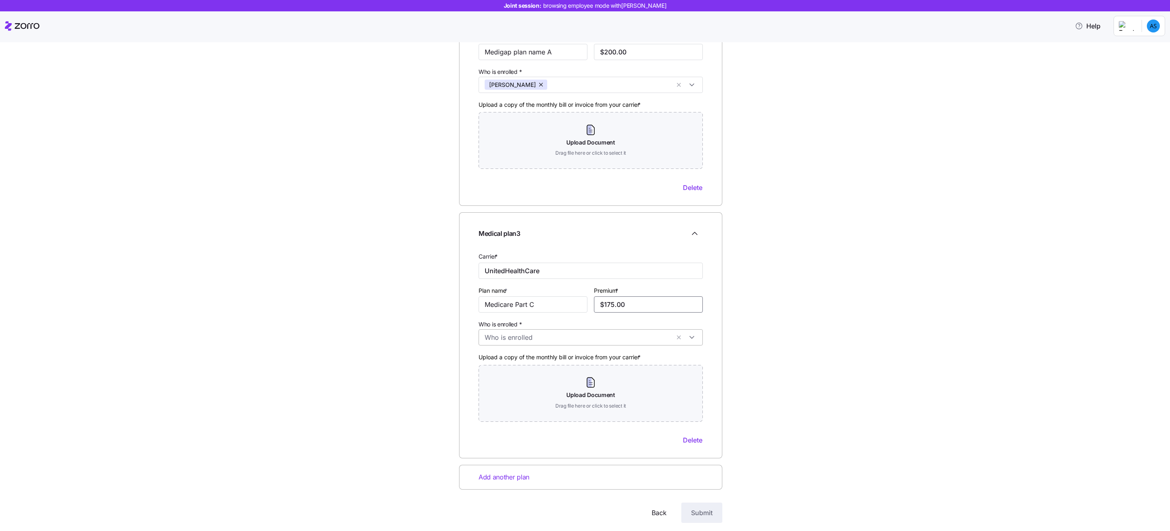
type input "$175.00"
click at [538, 334] on div at bounding box center [591, 337] width 224 height 16
click at [522, 374] on div "Dwight Schrute" at bounding box center [586, 376] width 212 height 10
click at [419, 437] on div "Medical plan details Confirm your plan information; include additional plans if…" at bounding box center [591, 107] width 1136 height 872
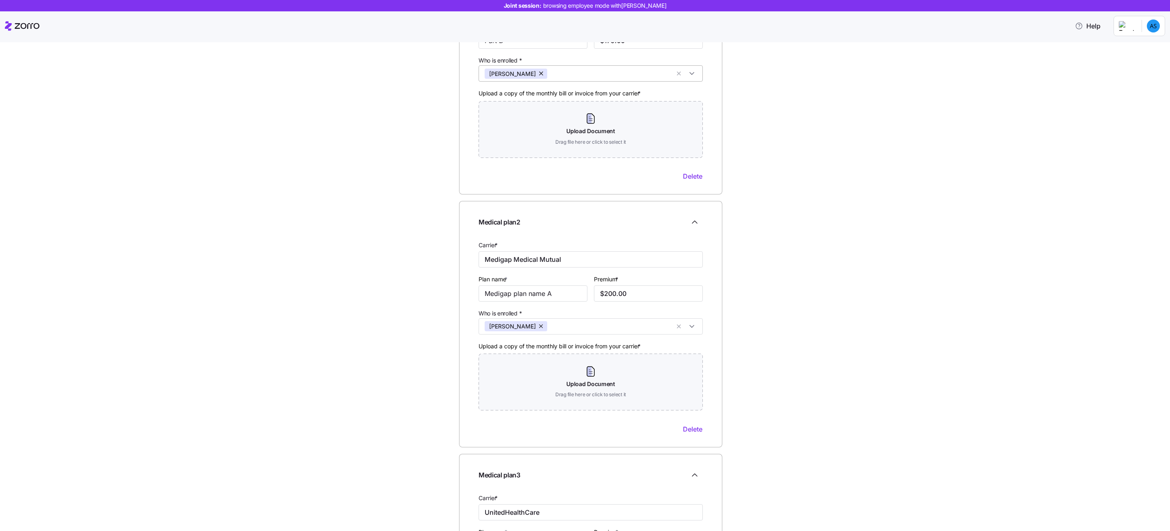
scroll to position [0, 0]
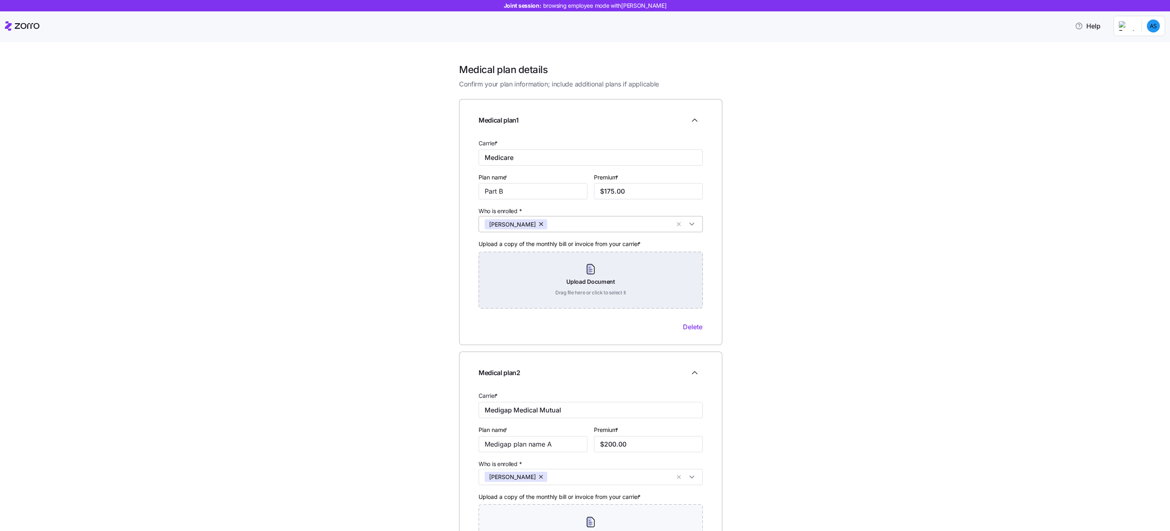
click at [579, 282] on div "Upload Document Drag file here or click to select it" at bounding box center [591, 280] width 224 height 57
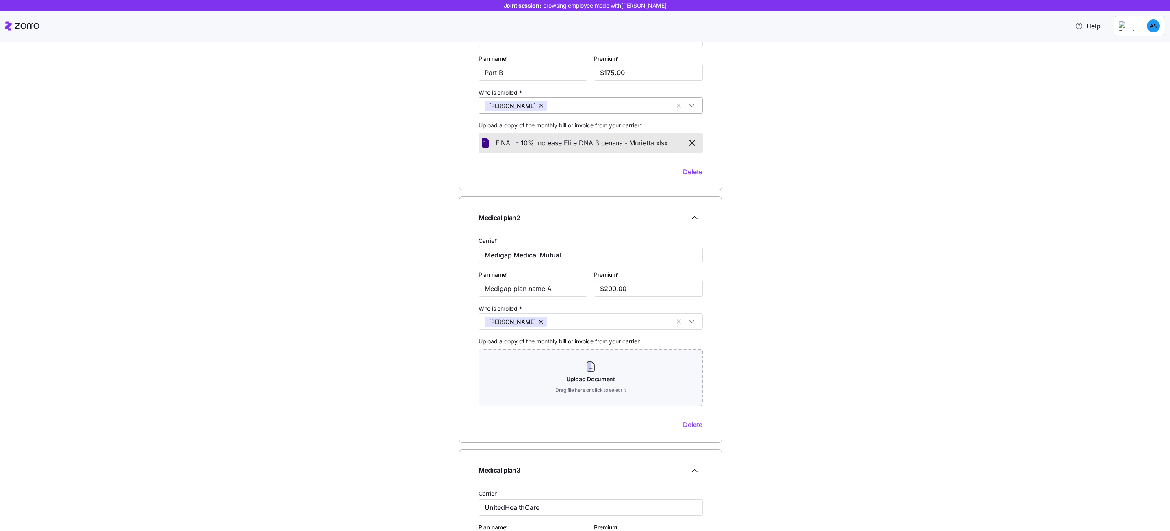
scroll to position [149, 0]
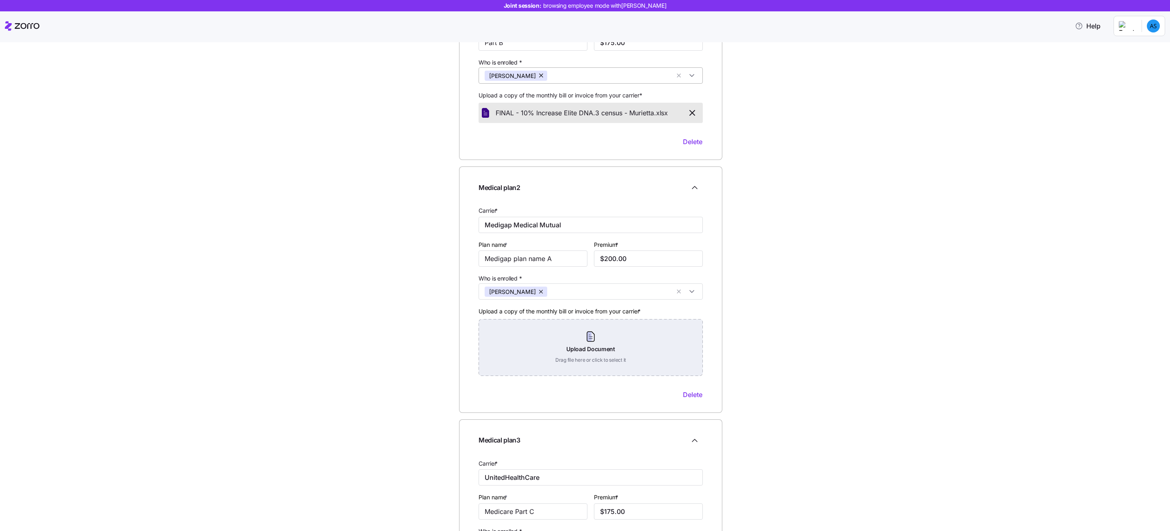
click at [543, 355] on div "Upload Document Drag file here or click to select it" at bounding box center [591, 347] width 224 height 57
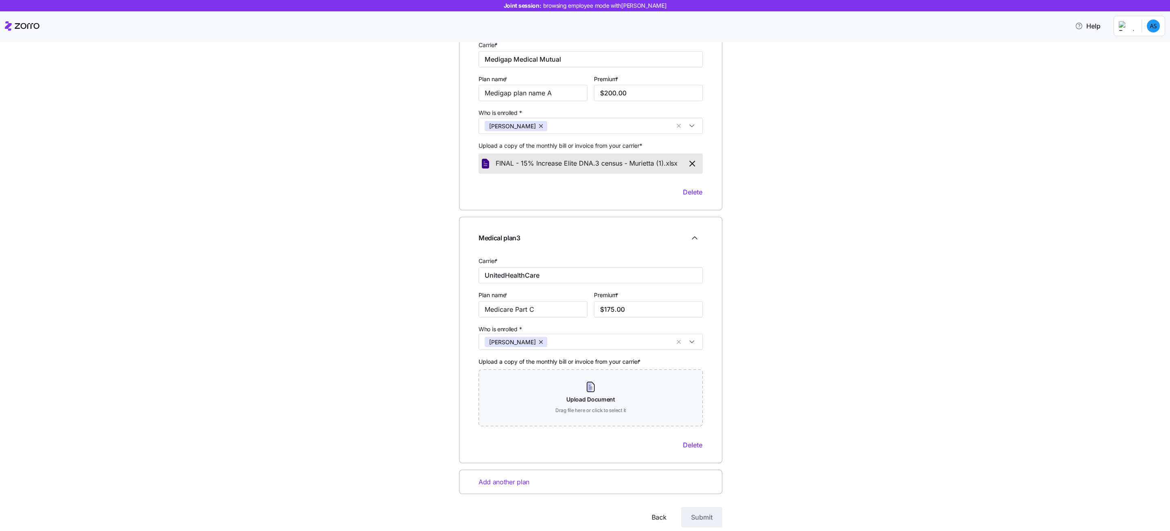
scroll to position [342, 0]
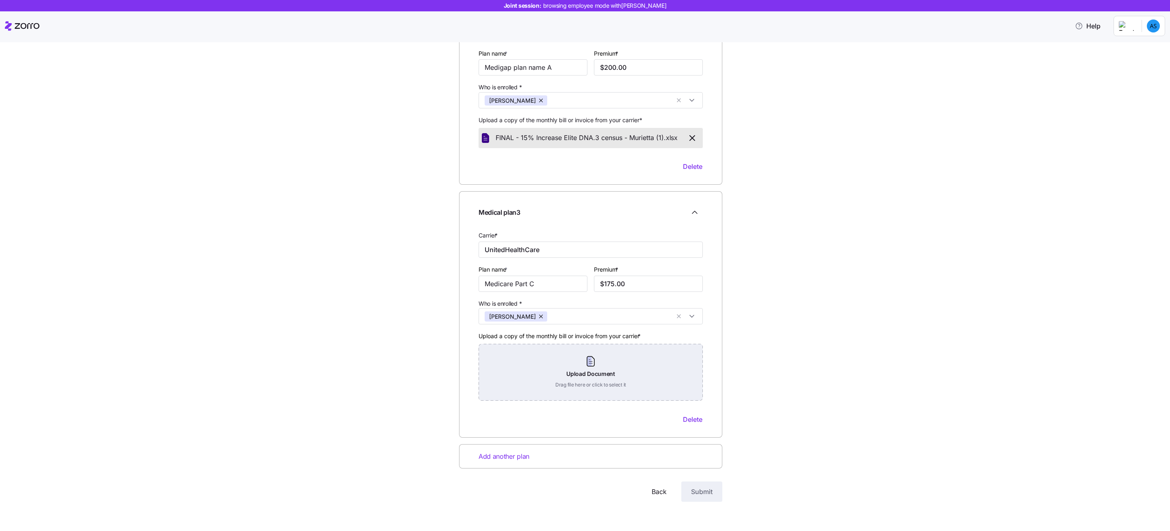
click at [558, 354] on div "Upload Document Drag file here or click to select it" at bounding box center [591, 372] width 224 height 57
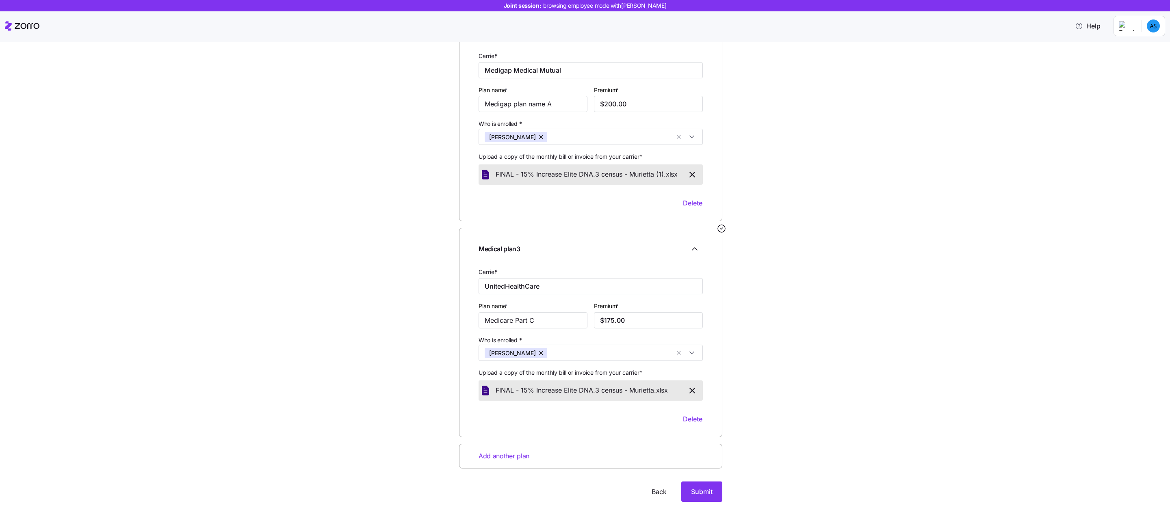
scroll to position [305, 0]
click at [696, 502] on button "Submit" at bounding box center [701, 492] width 41 height 20
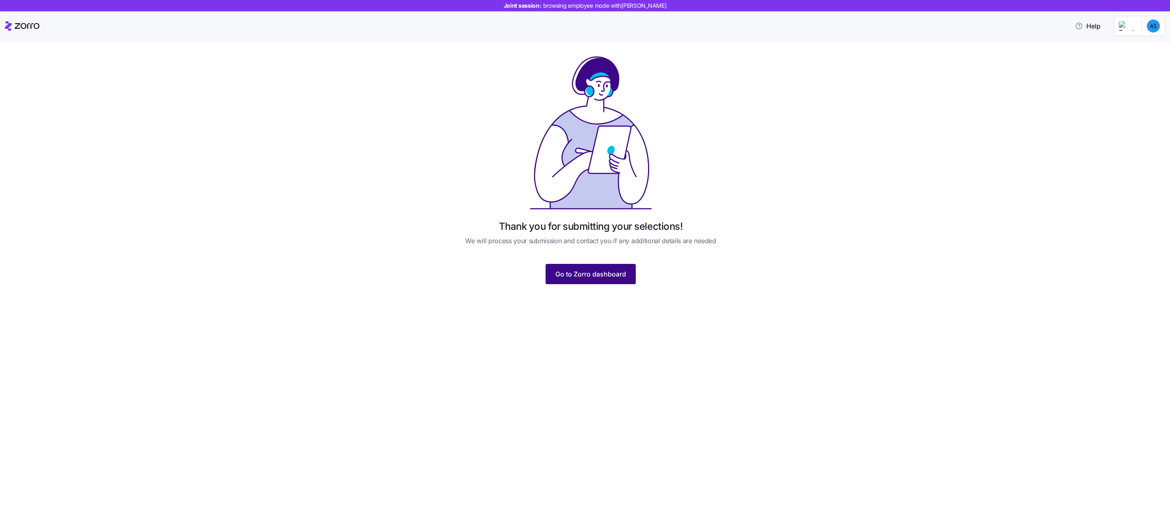
click at [579, 276] on span "Go to Zorro dashboard" at bounding box center [590, 274] width 71 height 10
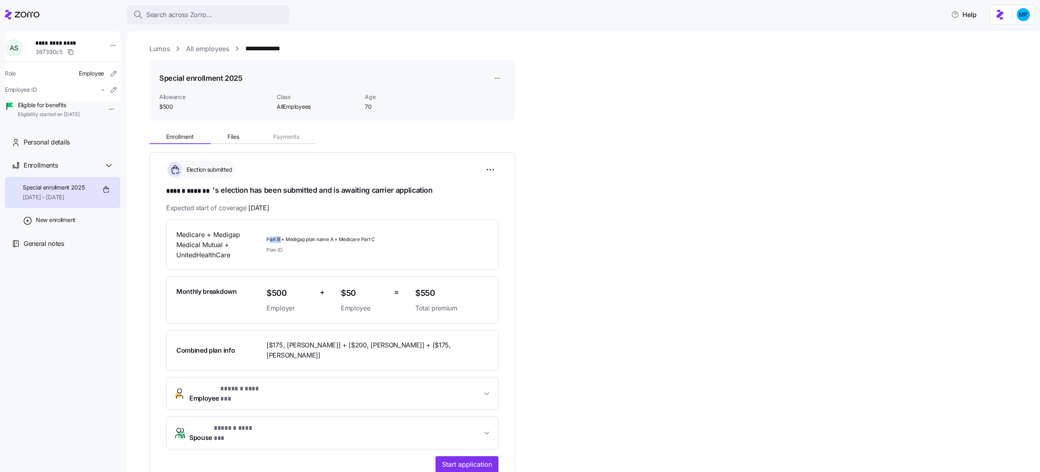
drag, startPoint x: 269, startPoint y: 238, endPoint x: 280, endPoint y: 238, distance: 11.8
click at [280, 238] on span "Part B + Medigap plan name A + Medicare Part C" at bounding box center [337, 239] width 142 height 7
click at [272, 237] on span "Part B + Medigap plan name A + Medicare Part C" at bounding box center [337, 239] width 142 height 7
drag, startPoint x: 267, startPoint y: 238, endPoint x: 282, endPoint y: 238, distance: 14.6
click at [282, 238] on span "Part B + Medigap plan name A + Medicare Part C" at bounding box center [337, 239] width 142 height 7
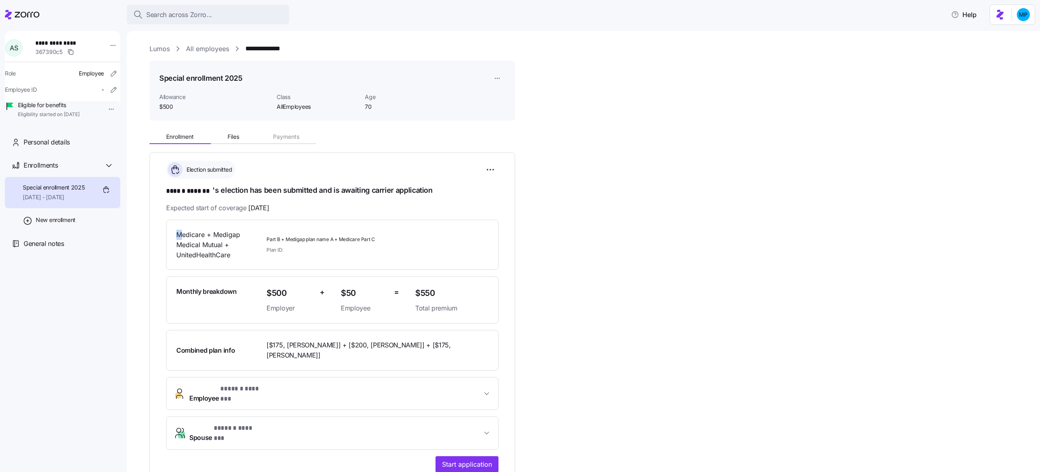
drag, startPoint x: 174, startPoint y: 234, endPoint x: 193, endPoint y: 234, distance: 19.1
click at [187, 234] on div "Medicare + Medigap Medical Mutual + UnitedHealthCare Part B + Medigap plan name…" at bounding box center [332, 245] width 332 height 50
click at [237, 236] on span "Medicare + Medigap Medical Mutual + UnitedHealthCare" at bounding box center [218, 245] width 84 height 30
drag, startPoint x: 176, startPoint y: 251, endPoint x: 236, endPoint y: 253, distance: 60.2
click at [235, 253] on span "Medicare + Medigap Medical Mutual + UnitedHealthCare" at bounding box center [218, 245] width 84 height 30
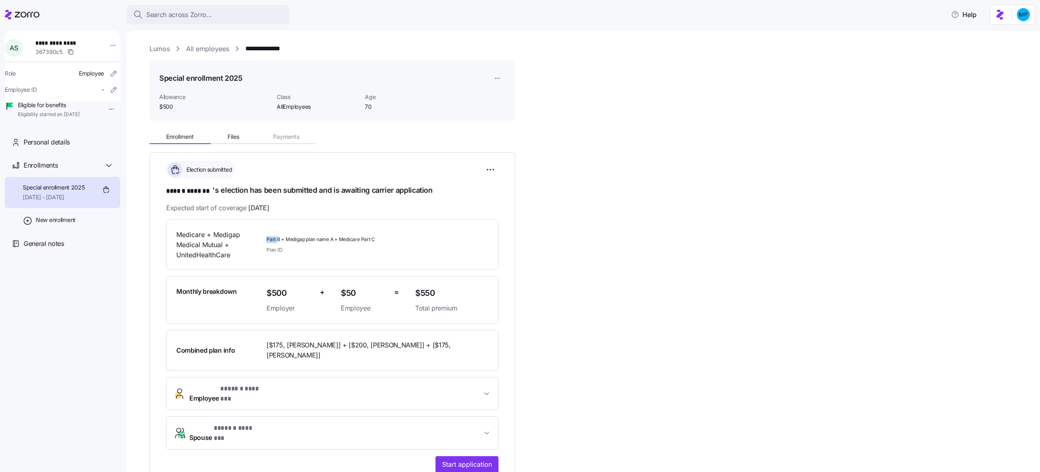
drag, startPoint x: 266, startPoint y: 237, endPoint x: 278, endPoint y: 237, distance: 12.2
click at [278, 237] on span "Part B + Medigap plan name A + Medicare Part C" at bounding box center [337, 239] width 142 height 7
click at [275, 240] on span "Part B + Medigap plan name A + Medicare Part C" at bounding box center [337, 239] width 142 height 7
drag, startPoint x: 270, startPoint y: 238, endPoint x: 281, endPoint y: 239, distance: 11.0
click at [281, 238] on span "Part B + Medigap plan name A + Medicare Part C" at bounding box center [337, 239] width 142 height 7
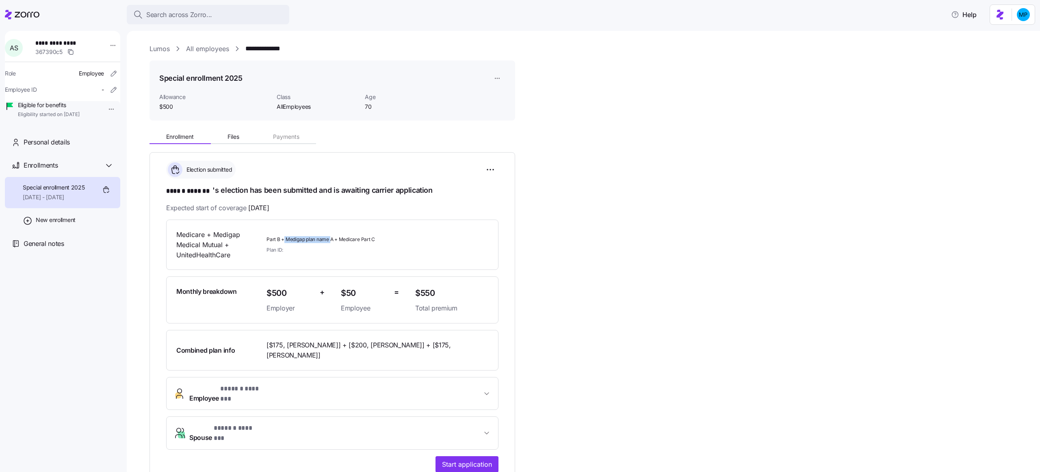
drag, startPoint x: 284, startPoint y: 241, endPoint x: 331, endPoint y: 242, distance: 48.0
click at [331, 242] on span "Part B + Medigap plan name A + Medicare Part C" at bounding box center [337, 239] width 142 height 7
drag, startPoint x: 344, startPoint y: 239, endPoint x: 391, endPoint y: 243, distance: 46.5
click at [386, 242] on div "Part B + Medigap plan name A + Medicare Part C Plan ID:" at bounding box center [337, 244] width 142 height 17
click at [381, 240] on span "Part B + Medigap plan name A + Medicare Part C" at bounding box center [337, 239] width 142 height 7
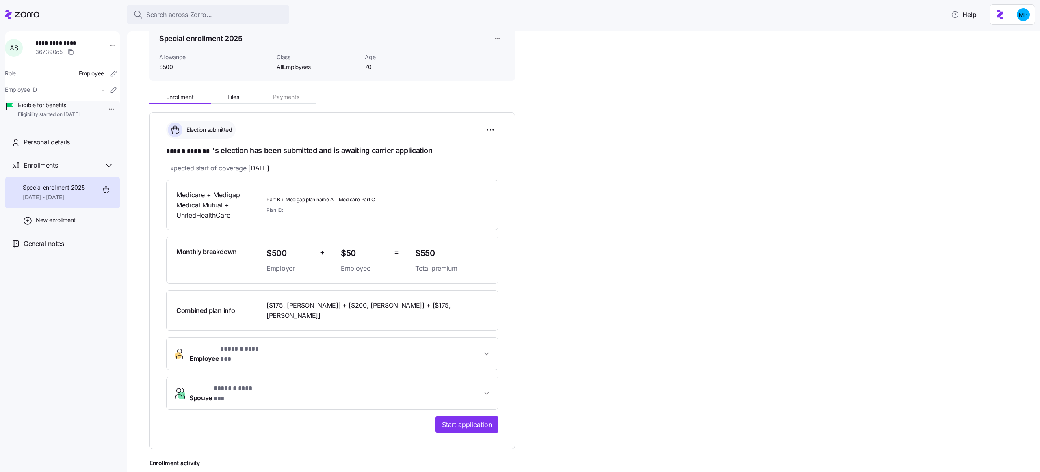
scroll to position [49, 0]
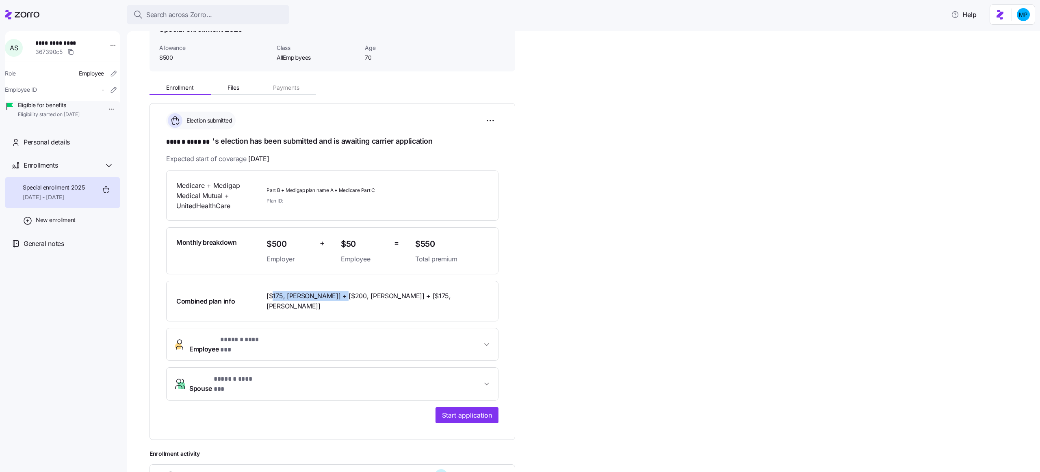
drag, startPoint x: 271, startPoint y: 298, endPoint x: 339, endPoint y: 295, distance: 67.9
click at [339, 295] on span "[$175, [PERSON_NAME]] + [$200, [PERSON_NAME]] + [$175, [PERSON_NAME]]" at bounding box center [369, 301] width 206 height 20
click at [286, 293] on span "[$175, [PERSON_NAME]] + [$200, [PERSON_NAME]] + [$175, [PERSON_NAME]]" at bounding box center [369, 301] width 206 height 20
drag, startPoint x: 265, startPoint y: 294, endPoint x: 327, endPoint y: 297, distance: 62.2
click at [327, 296] on div "[$175, [PERSON_NAME]] + [$200, [PERSON_NAME]] + [$175, [PERSON_NAME]]" at bounding box center [369, 301] width 212 height 27
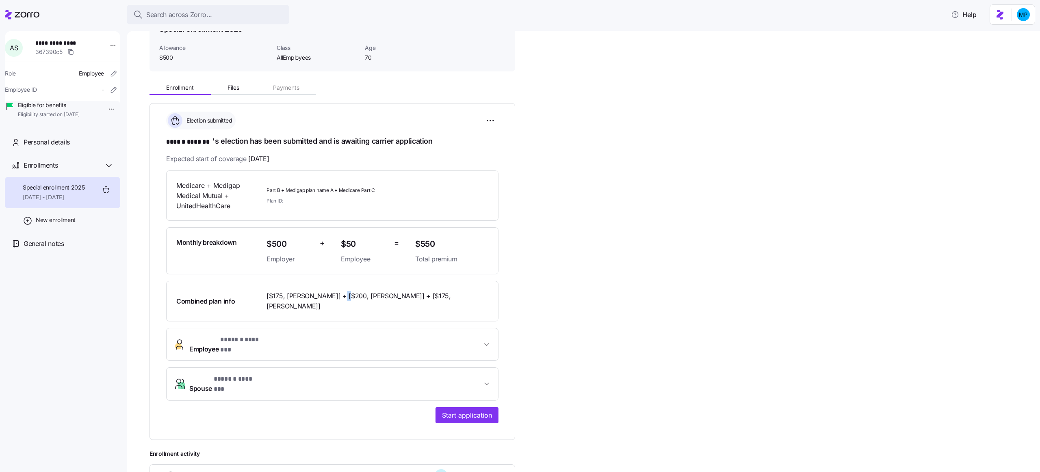
click at [340, 294] on span "[$175, [PERSON_NAME]] + [$200, [PERSON_NAME]] + [$175, [PERSON_NAME]]" at bounding box center [369, 301] width 206 height 20
click at [338, 295] on span "[$175, [PERSON_NAME]] + [$200, [PERSON_NAME]] + [$175, [PERSON_NAME]]" at bounding box center [369, 301] width 206 height 20
drag, startPoint x: 271, startPoint y: 291, endPoint x: 324, endPoint y: 306, distance: 55.3
click at [324, 306] on span "[$175, [PERSON_NAME]] + [$200, [PERSON_NAME]] + [$175, [PERSON_NAME]]" at bounding box center [369, 301] width 206 height 20
click at [299, 295] on span "[$175, [PERSON_NAME]] + [$200, [PERSON_NAME]] + [$175, [PERSON_NAME]]" at bounding box center [369, 301] width 206 height 20
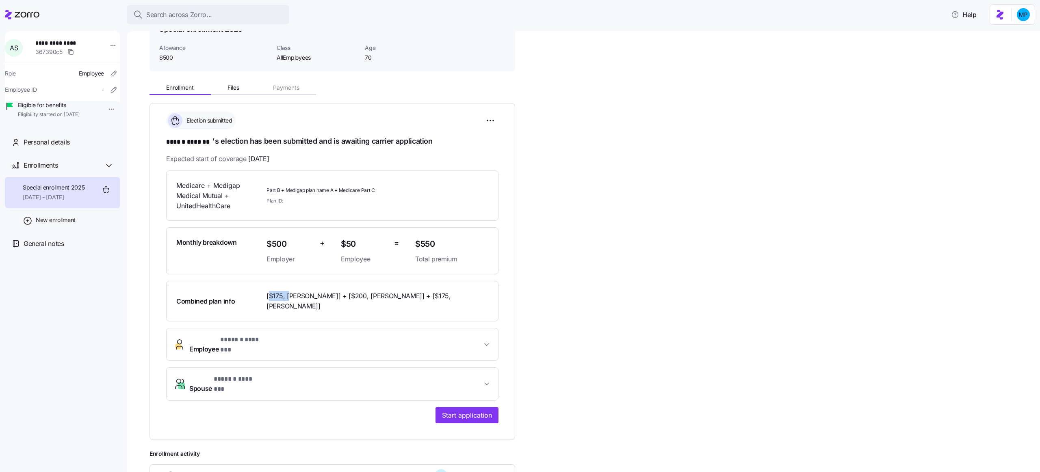
drag, startPoint x: 270, startPoint y: 292, endPoint x: 290, endPoint y: 293, distance: 20.3
click at [290, 293] on span "[$175, [PERSON_NAME]] + [$200, [PERSON_NAME]] + [$175, [PERSON_NAME]]" at bounding box center [369, 301] width 206 height 20
click at [302, 296] on span "[$175, [PERSON_NAME]] + [$200, [PERSON_NAME]] + [$175, [PERSON_NAME]]" at bounding box center [369, 301] width 206 height 20
drag, startPoint x: 289, startPoint y: 292, endPoint x: 322, endPoint y: 292, distance: 33.3
click at [322, 292] on span "[$175, [PERSON_NAME]] + [$200, [PERSON_NAME]] + [$175, [PERSON_NAME]]" at bounding box center [369, 301] width 206 height 20
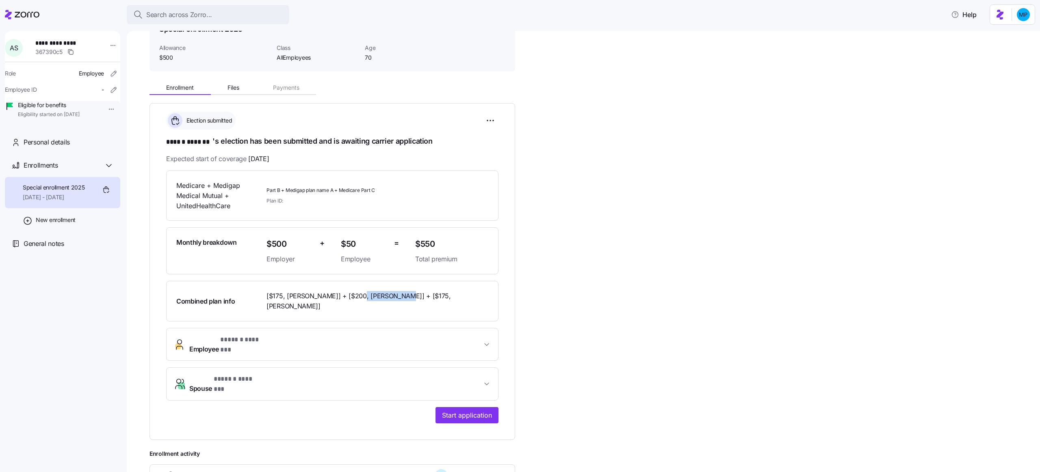
drag, startPoint x: 355, startPoint y: 295, endPoint x: 395, endPoint y: 297, distance: 40.3
click at [394, 296] on span "[$175, [PERSON_NAME]] + [$200, [PERSON_NAME]] + [$175, [PERSON_NAME]]" at bounding box center [369, 301] width 206 height 20
drag, startPoint x: 422, startPoint y: 293, endPoint x: 465, endPoint y: 312, distance: 46.8
click at [464, 309] on span "[$175, [PERSON_NAME]] + [$200, [PERSON_NAME]] + [$175, [PERSON_NAME]]" at bounding box center [369, 301] width 206 height 20
click at [299, 303] on span "[$175, [PERSON_NAME]] + [$200, [PERSON_NAME]] + [$175, [PERSON_NAME]]" at bounding box center [369, 301] width 206 height 20
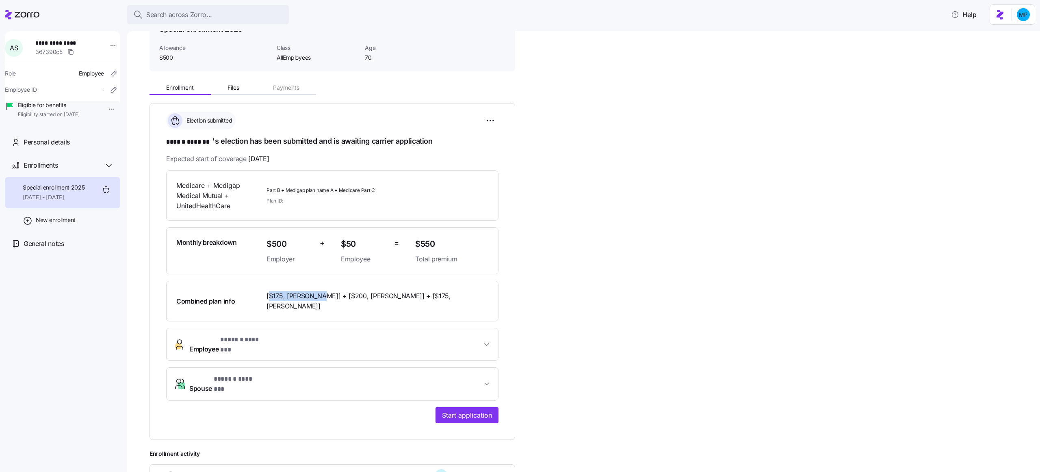
drag, startPoint x: 268, startPoint y: 295, endPoint x: 318, endPoint y: 292, distance: 50.0
click at [318, 292] on span "[$175, [PERSON_NAME]] + [$200, [PERSON_NAME]] + [$175, [PERSON_NAME]]" at bounding box center [369, 301] width 206 height 20
click at [406, 294] on span "[$175, [PERSON_NAME]] + [$200, [PERSON_NAME]] + [$175, [PERSON_NAME]]" at bounding box center [369, 301] width 206 height 20
drag, startPoint x: 423, startPoint y: 292, endPoint x: 445, endPoint y: 306, distance: 26.1
click at [445, 306] on span "[$175, [PERSON_NAME]] + [$200, [PERSON_NAME]] + [$175, [PERSON_NAME]]" at bounding box center [369, 301] width 206 height 20
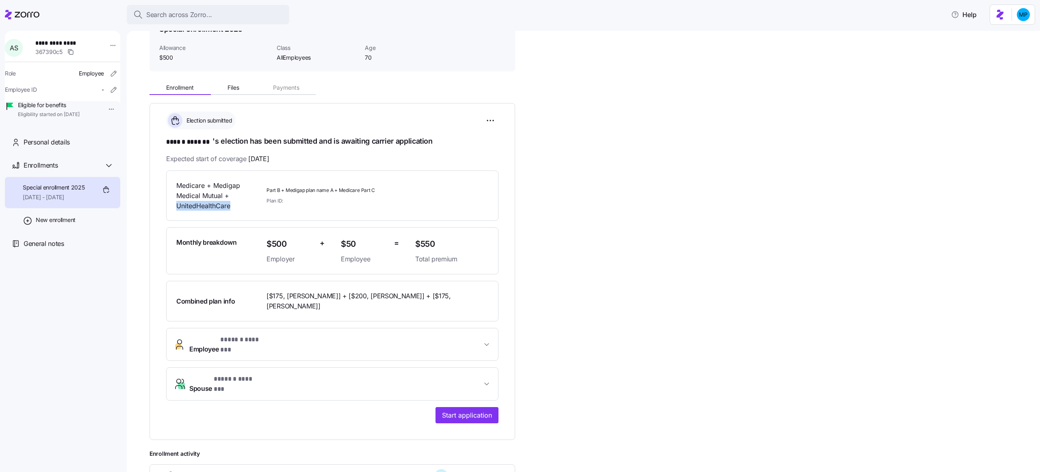
drag, startPoint x: 177, startPoint y: 203, endPoint x: 236, endPoint y: 204, distance: 58.9
click at [236, 204] on span "Medicare + Medigap Medical Mutual + UnitedHealthCare" at bounding box center [218, 196] width 84 height 30
drag, startPoint x: 269, startPoint y: 190, endPoint x: 377, endPoint y: 190, distance: 108.1
click at [377, 190] on span "Part B + Medigap plan name A + Medicare Part C" at bounding box center [337, 190] width 142 height 7
click at [481, 411] on span "Start application" at bounding box center [467, 416] width 50 height 10
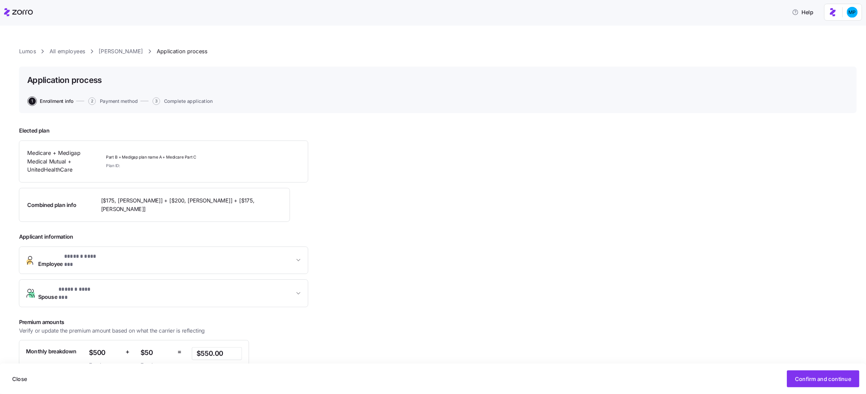
scroll to position [73, 0]
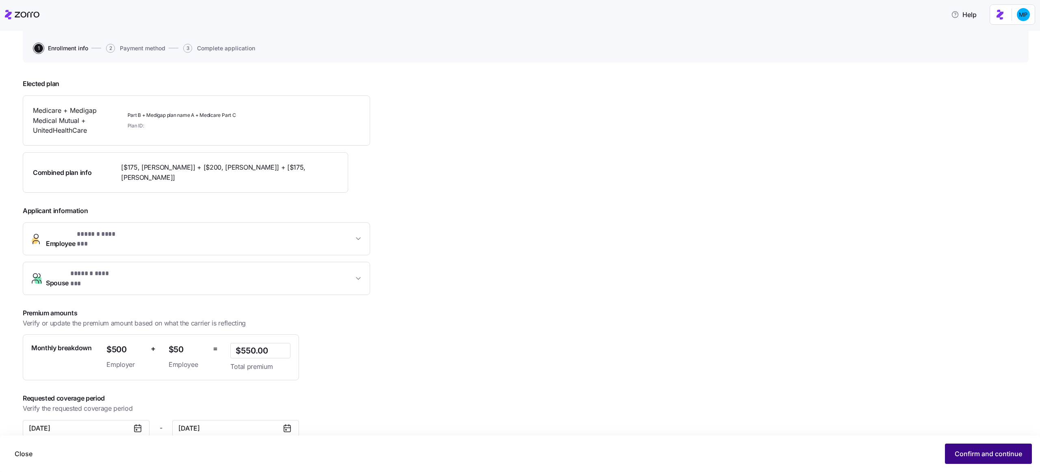
click at [966, 453] on span "Confirm and continue" at bounding box center [988, 454] width 67 height 10
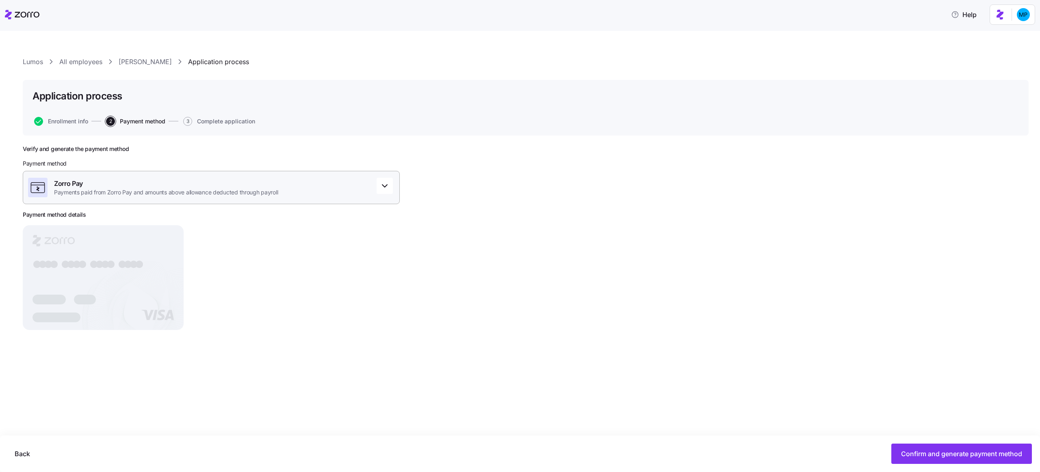
click at [218, 183] on span "Zorro Pay" at bounding box center [166, 184] width 224 height 10
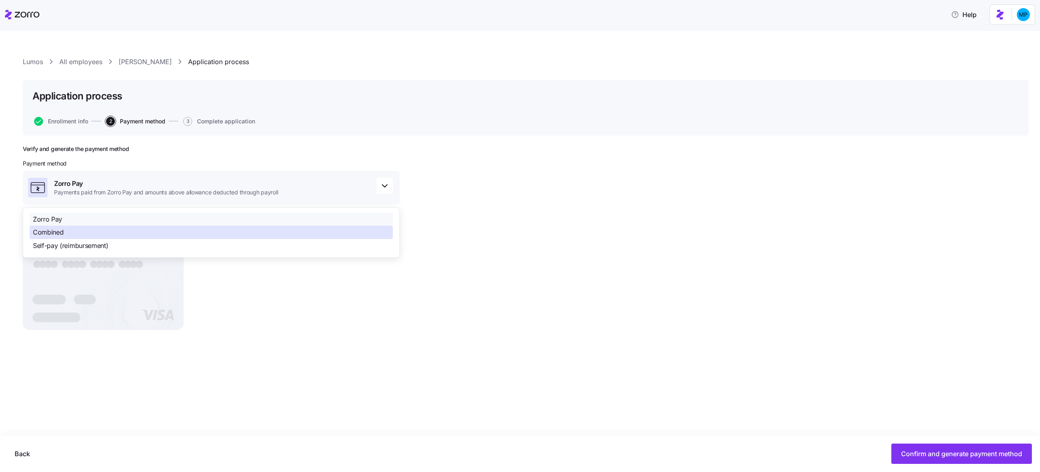
click at [221, 235] on div "Combined" at bounding box center [211, 232] width 363 height 13
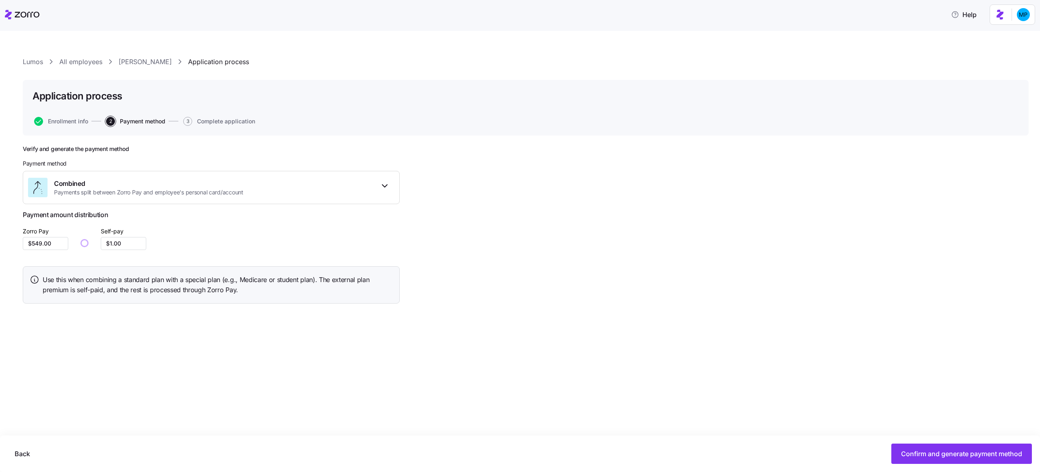
click at [117, 297] on div "Use this when combining a standard plan with a special plan (e.g., Medicare or …" at bounding box center [211, 284] width 377 height 37
click at [44, 246] on input "$549.00" at bounding box center [45, 243] width 45 height 13
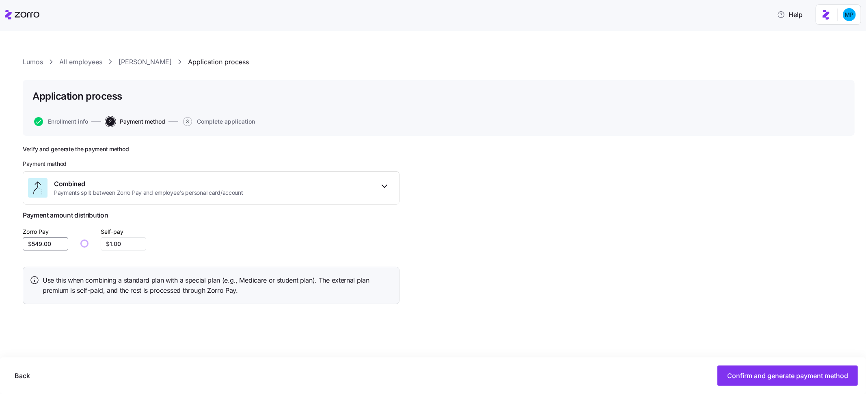
click at [49, 246] on input "$549.00" at bounding box center [45, 243] width 45 height 13
click at [119, 246] on input "$1.00" at bounding box center [123, 243] width 45 height 13
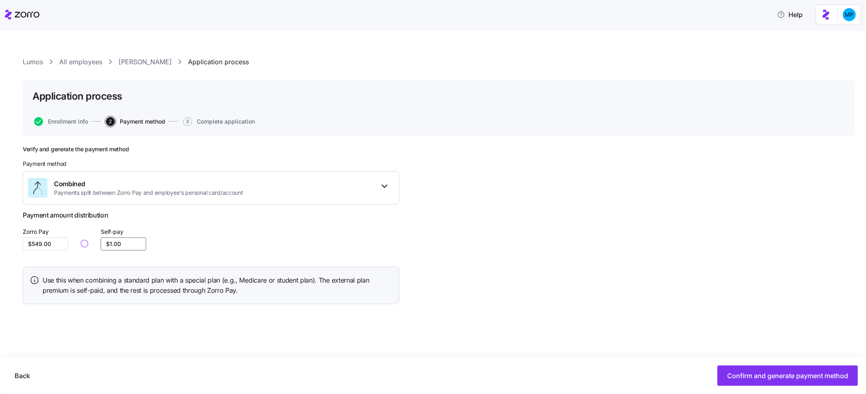
type input "$1.00"
type input "$533.00"
type input "$17.00"
type input "$375.00"
type input "$175.00"
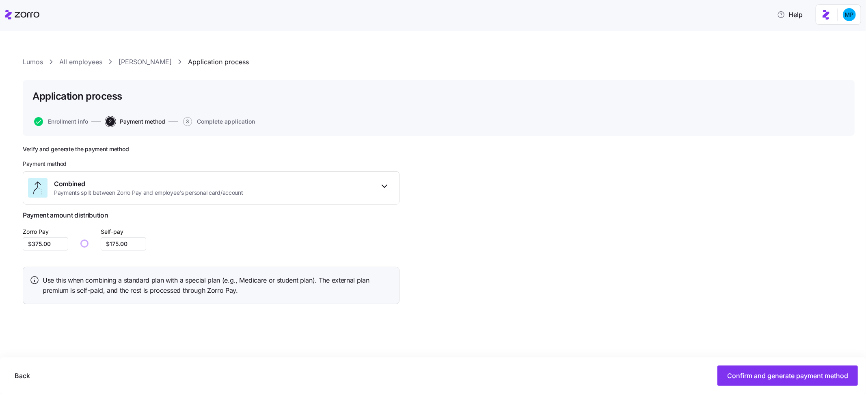
click at [108, 305] on div "Verify and generate the payment method Payment method Combined Payments split b…" at bounding box center [211, 227] width 377 height 165
drag, startPoint x: 100, startPoint y: 231, endPoint x: 132, endPoint y: 232, distance: 32.9
click at [132, 232] on div "Zorro Pay $375.00 Self-pay $175.00" at bounding box center [211, 238] width 377 height 24
click at [116, 230] on label "Self-pay" at bounding box center [112, 231] width 23 height 9
click at [116, 237] on input "$175.00" at bounding box center [123, 243] width 45 height 13
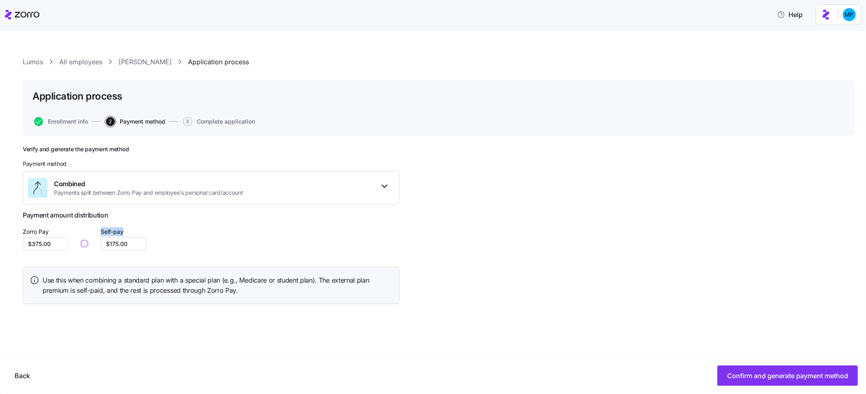
drag, startPoint x: 102, startPoint y: 229, endPoint x: 135, endPoint y: 227, distance: 33.8
click at [135, 227] on div "Self-pay $175.00" at bounding box center [123, 238] width 45 height 24
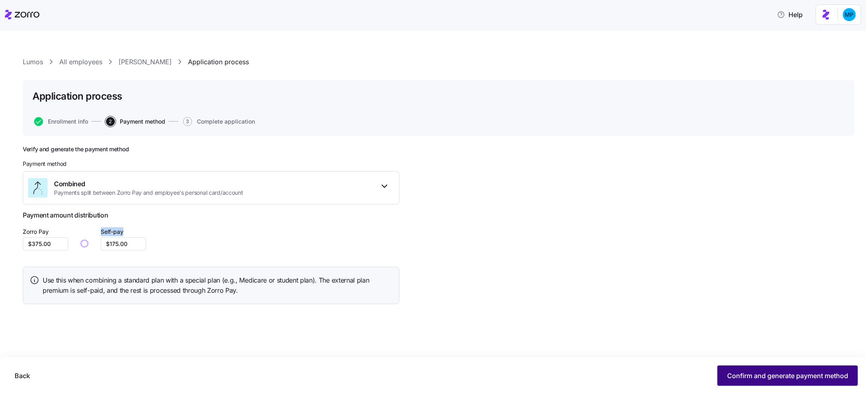
click at [749, 375] on span "Confirm and generate payment method" at bounding box center [788, 375] width 121 height 10
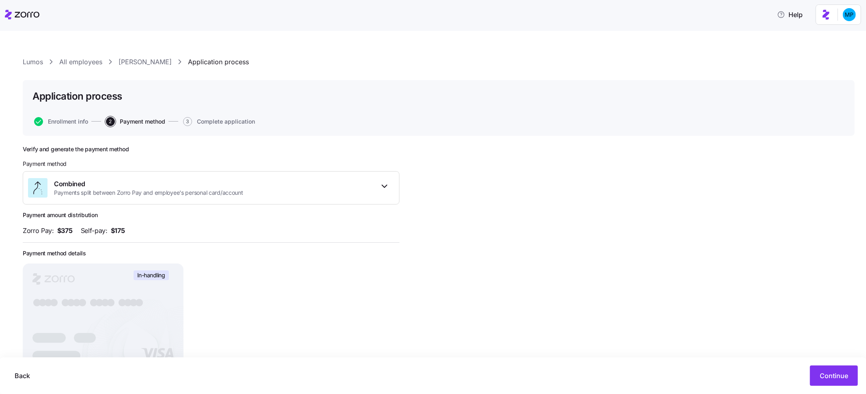
click at [151, 56] on div "Lumos All employees Angela Schrute Application process Application process Enro…" at bounding box center [433, 212] width 866 height 363
click at [151, 63] on link "Angela Schrute" at bounding box center [145, 62] width 53 height 10
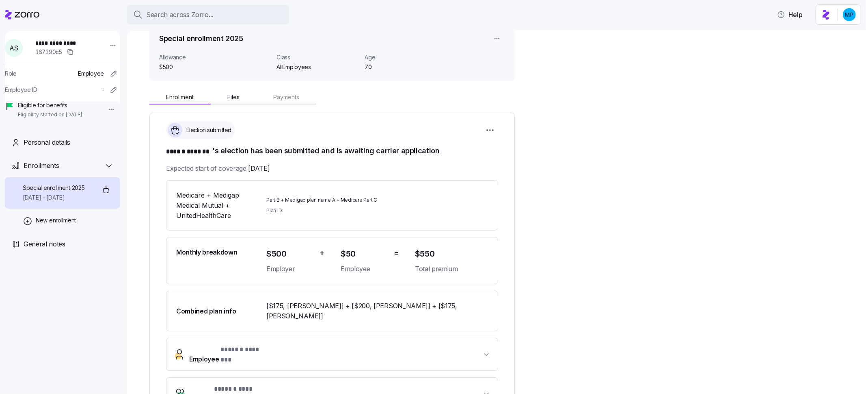
scroll to position [52, 0]
